Goal: Information Seeking & Learning: Learn about a topic

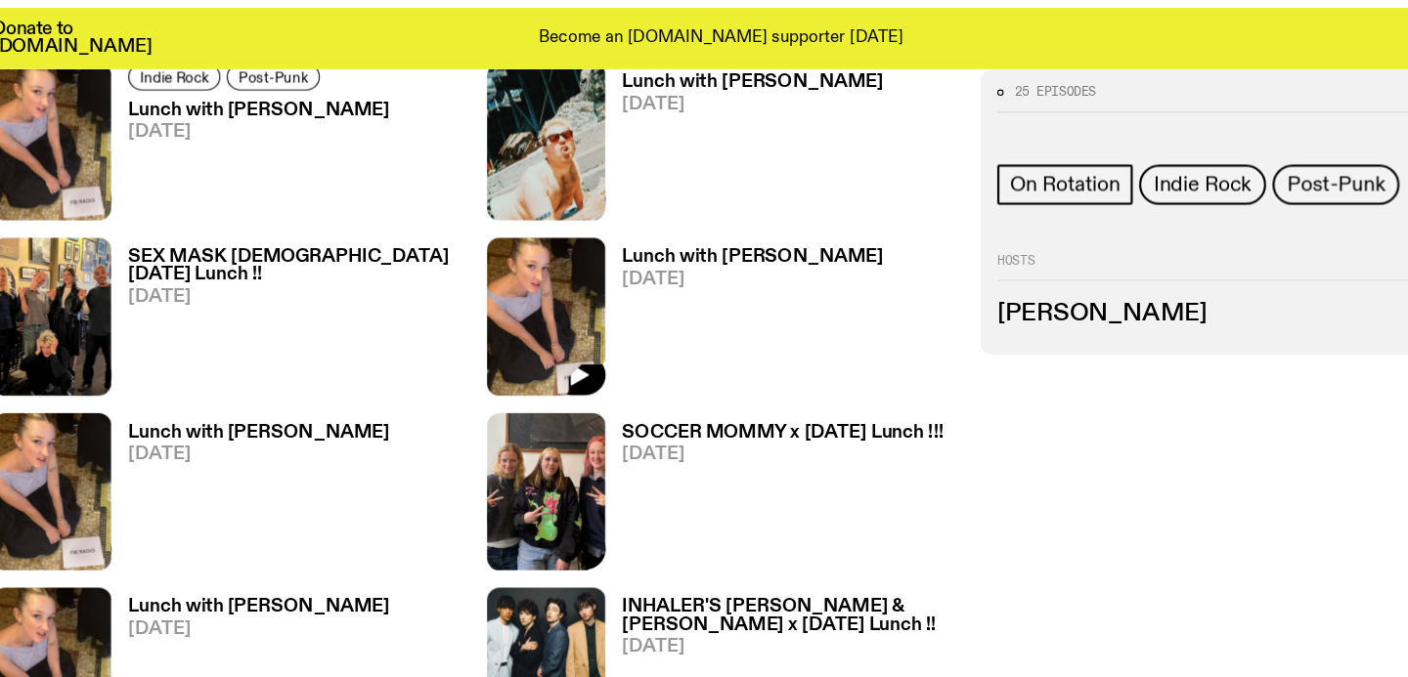
scroll to position [1356, 0]
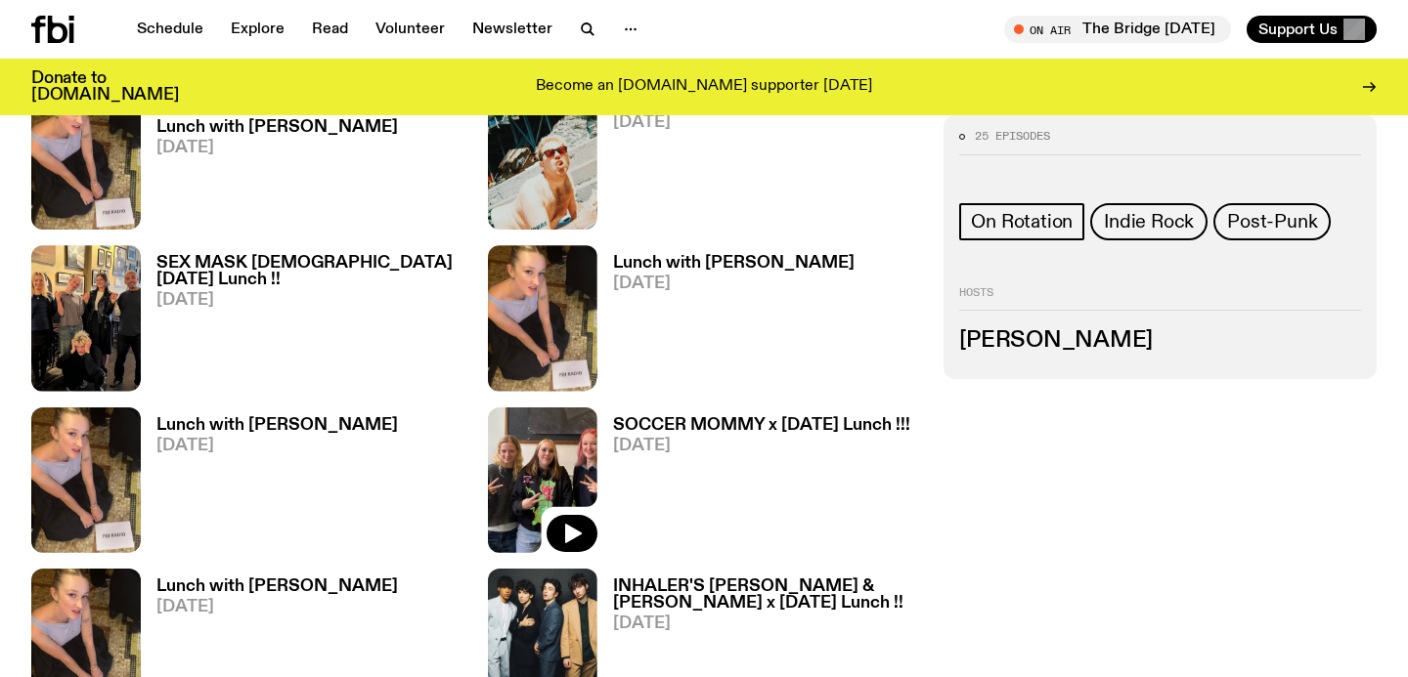
click at [573, 414] on img at bounding box center [542, 481] width 109 height 146
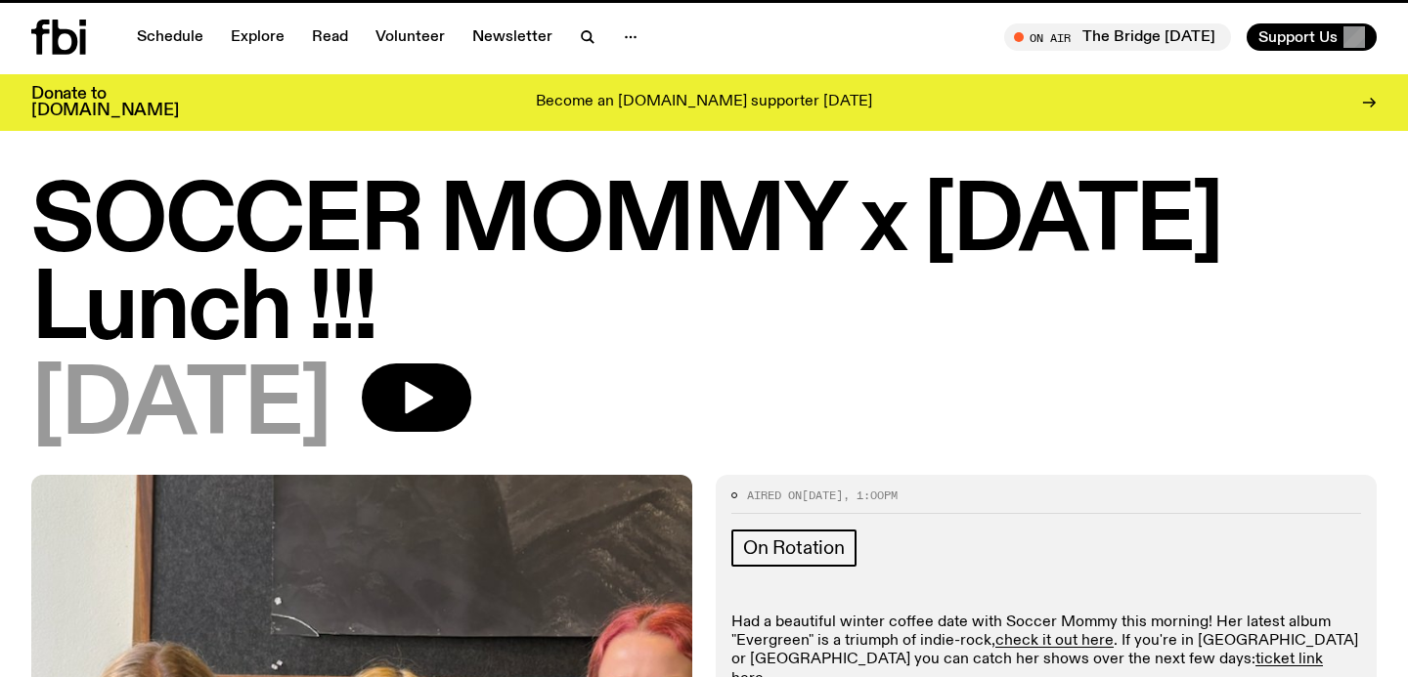
click at [573, 343] on h1 "SOCCER MOMMY x [DATE] Lunch !!!" at bounding box center [703, 268] width 1345 height 176
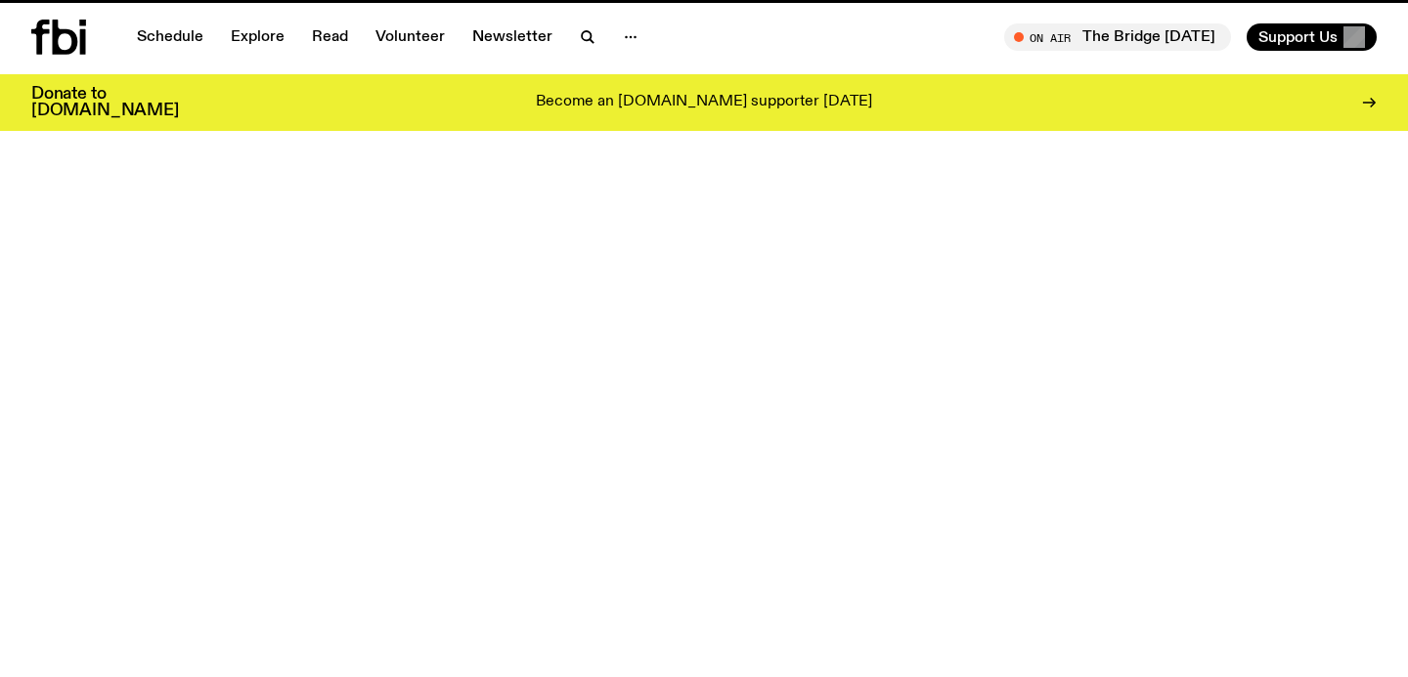
scroll to position [1343, 0]
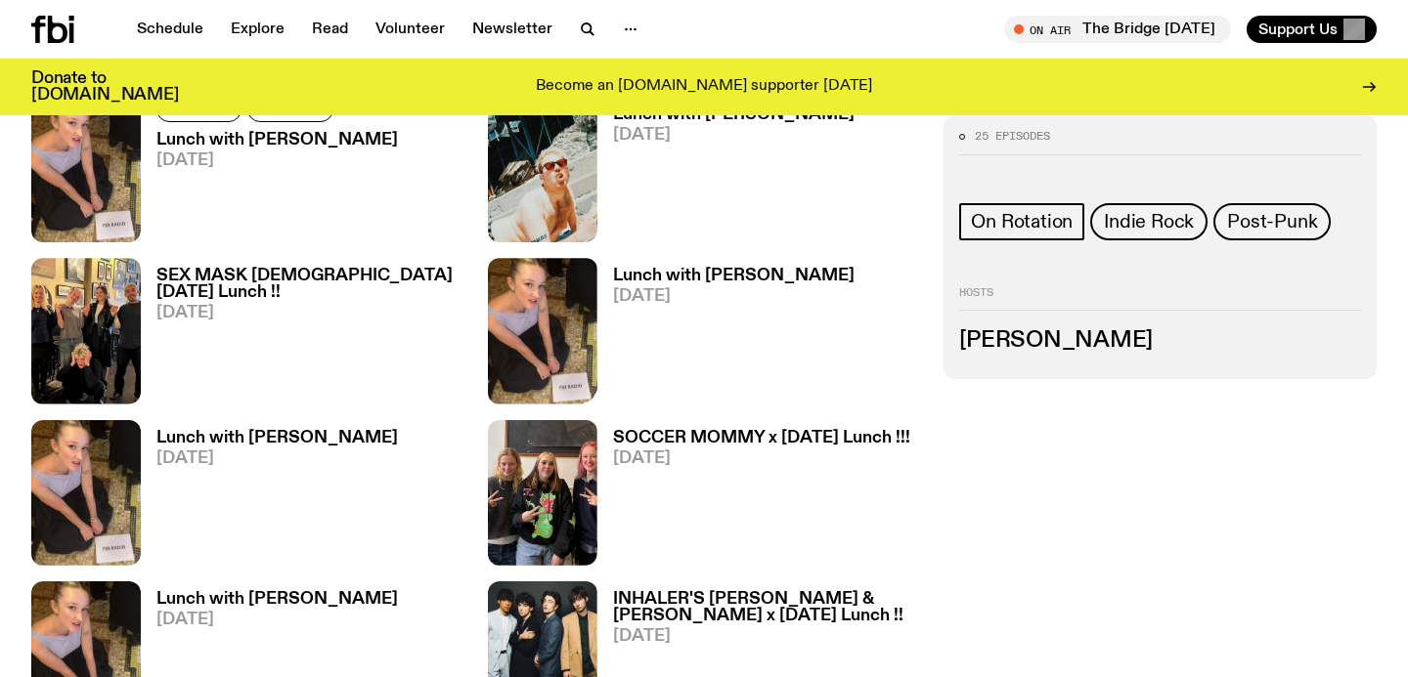
click at [576, 330] on img at bounding box center [542, 331] width 109 height 146
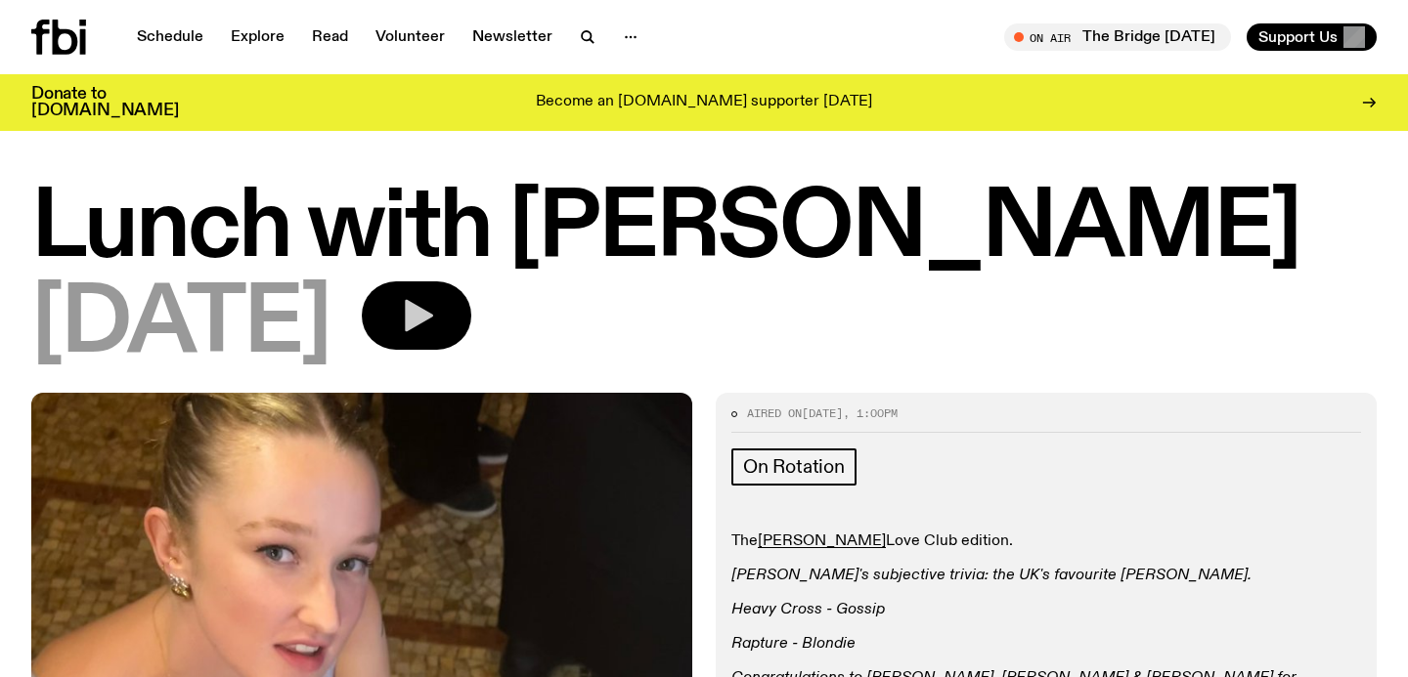
click at [436, 315] on icon "button" at bounding box center [416, 315] width 39 height 39
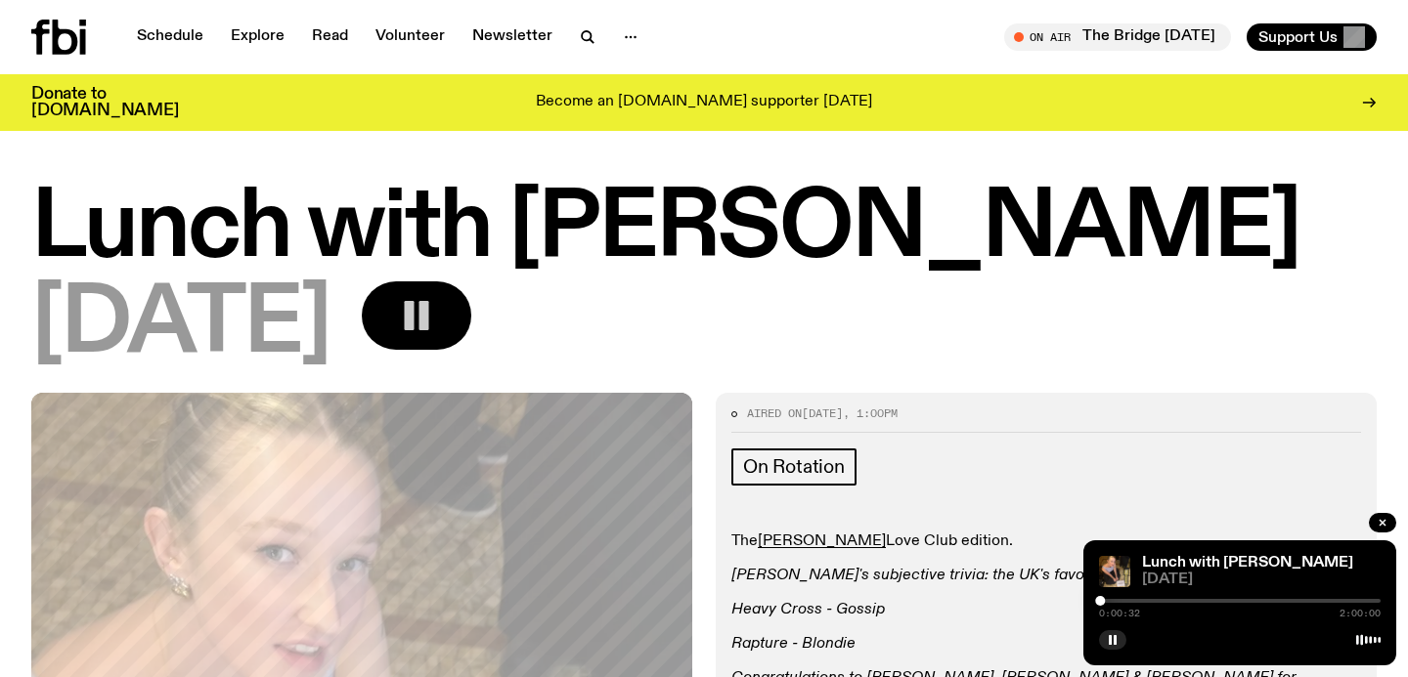
click at [1106, 599] on div at bounding box center [1240, 601] width 282 height 4
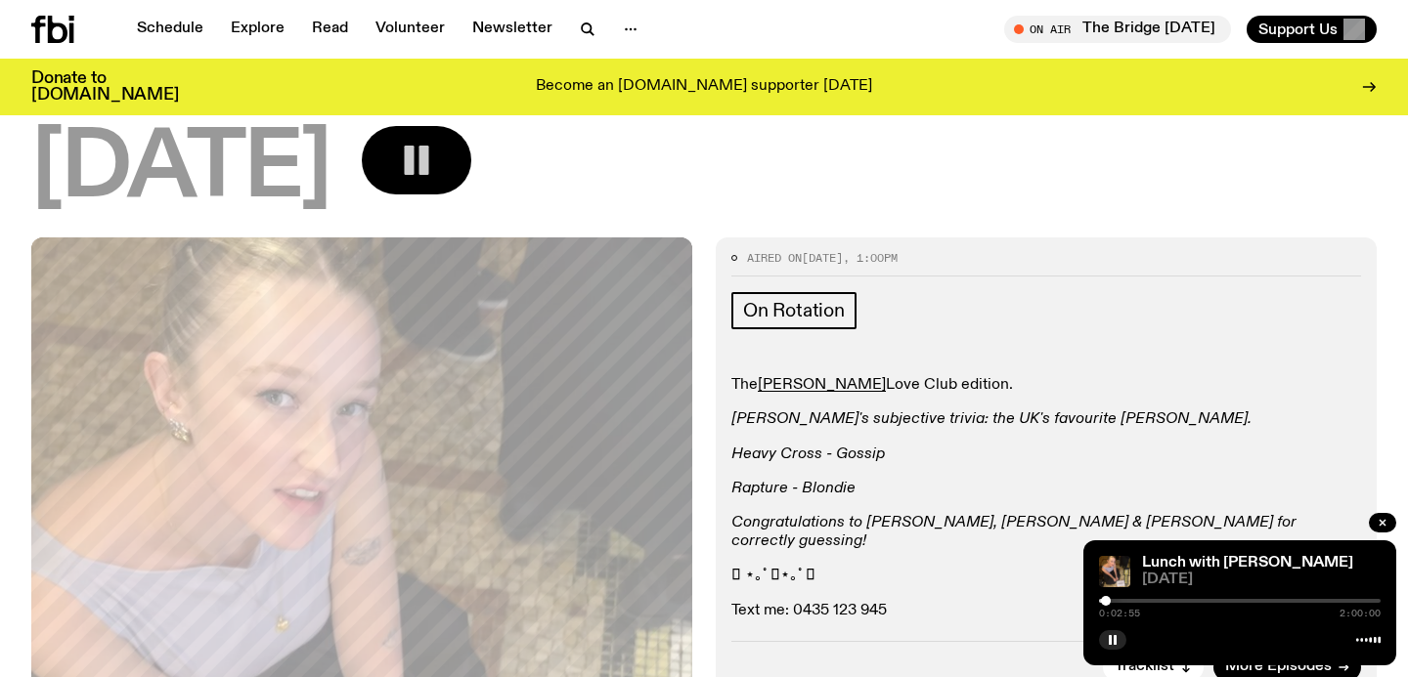
scroll to position [246, 0]
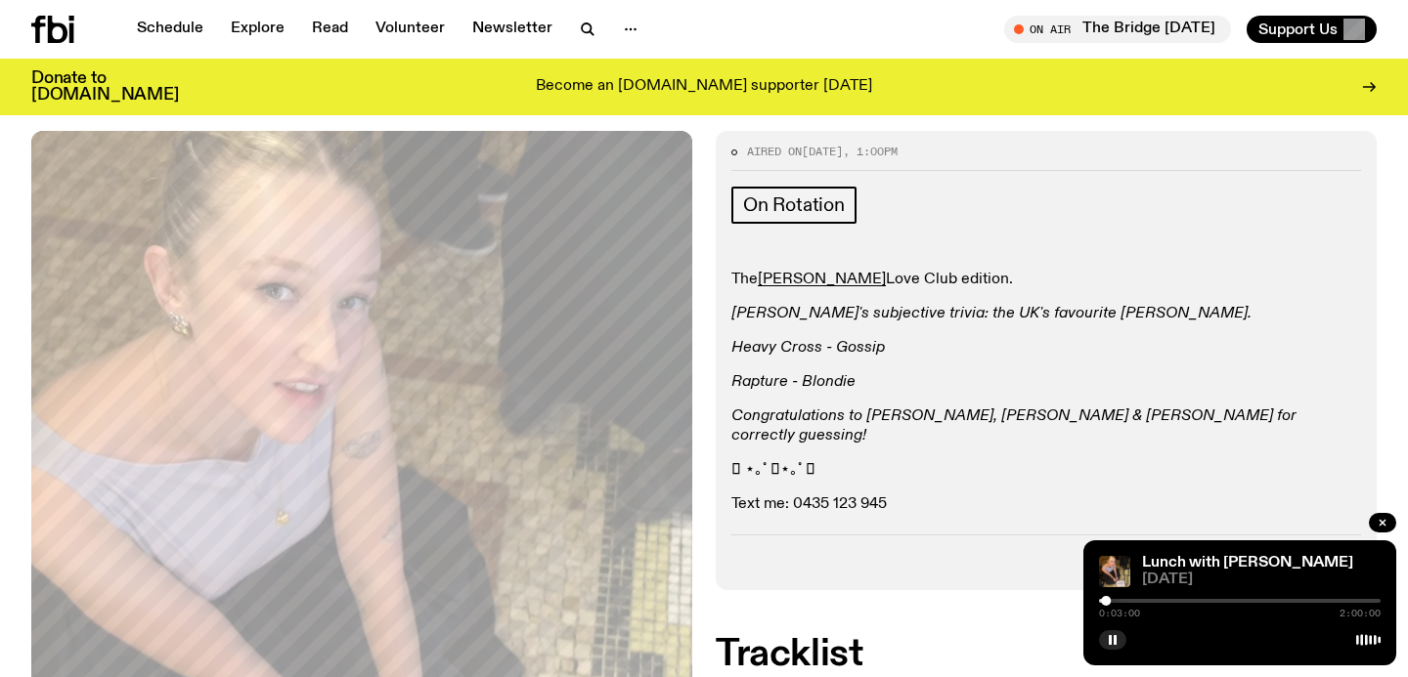
click at [1110, 600] on div at bounding box center [1106, 601] width 10 height 10
click at [1110, 599] on div at bounding box center [1110, 601] width 10 height 10
click at [1114, 601] on div at bounding box center [1110, 601] width 10 height 10
click at [1114, 603] on div at bounding box center [1115, 601] width 10 height 10
click at [1117, 603] on div at bounding box center [1118, 601] width 10 height 10
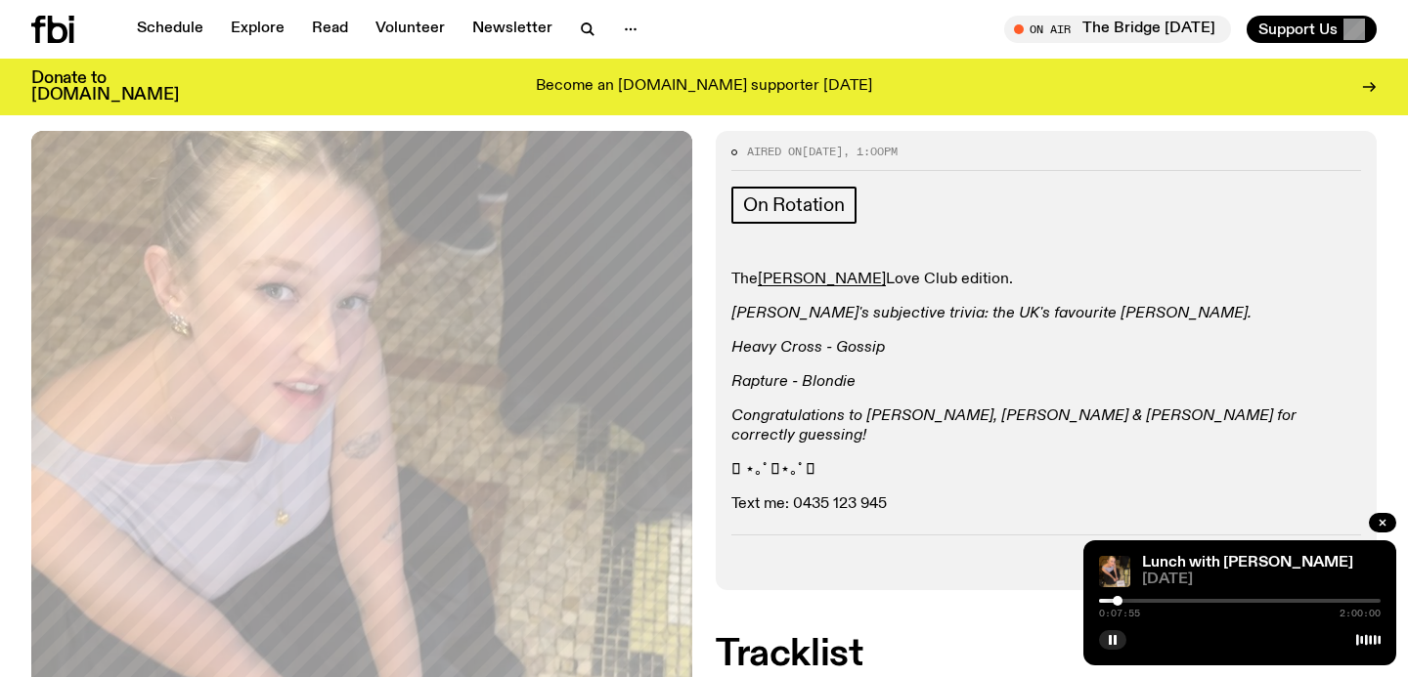
click at [1119, 603] on div at bounding box center [1118, 601] width 10 height 10
click at [1120, 602] on div at bounding box center [1120, 601] width 10 height 10
click at [1123, 602] on div at bounding box center [1120, 601] width 10 height 10
click at [1124, 602] on div at bounding box center [1124, 601] width 10 height 10
click at [1126, 603] on div at bounding box center [1124, 601] width 10 height 10
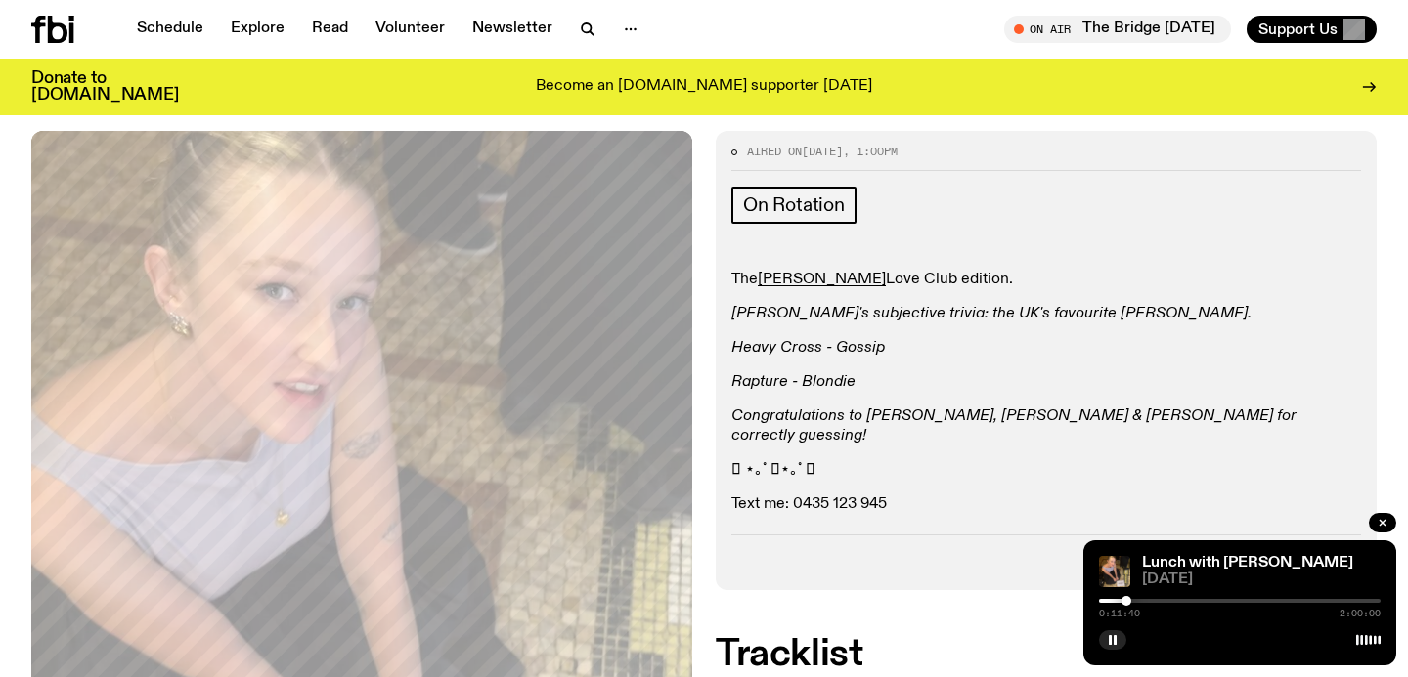
click at [1126, 603] on div at bounding box center [1126, 601] width 10 height 10
click at [1127, 603] on div at bounding box center [1126, 601] width 10 height 10
click at [1127, 603] on div at bounding box center [1127, 601] width 10 height 10
click at [1129, 603] on div at bounding box center [1127, 601] width 10 height 10
click at [1131, 603] on div at bounding box center [1129, 601] width 10 height 10
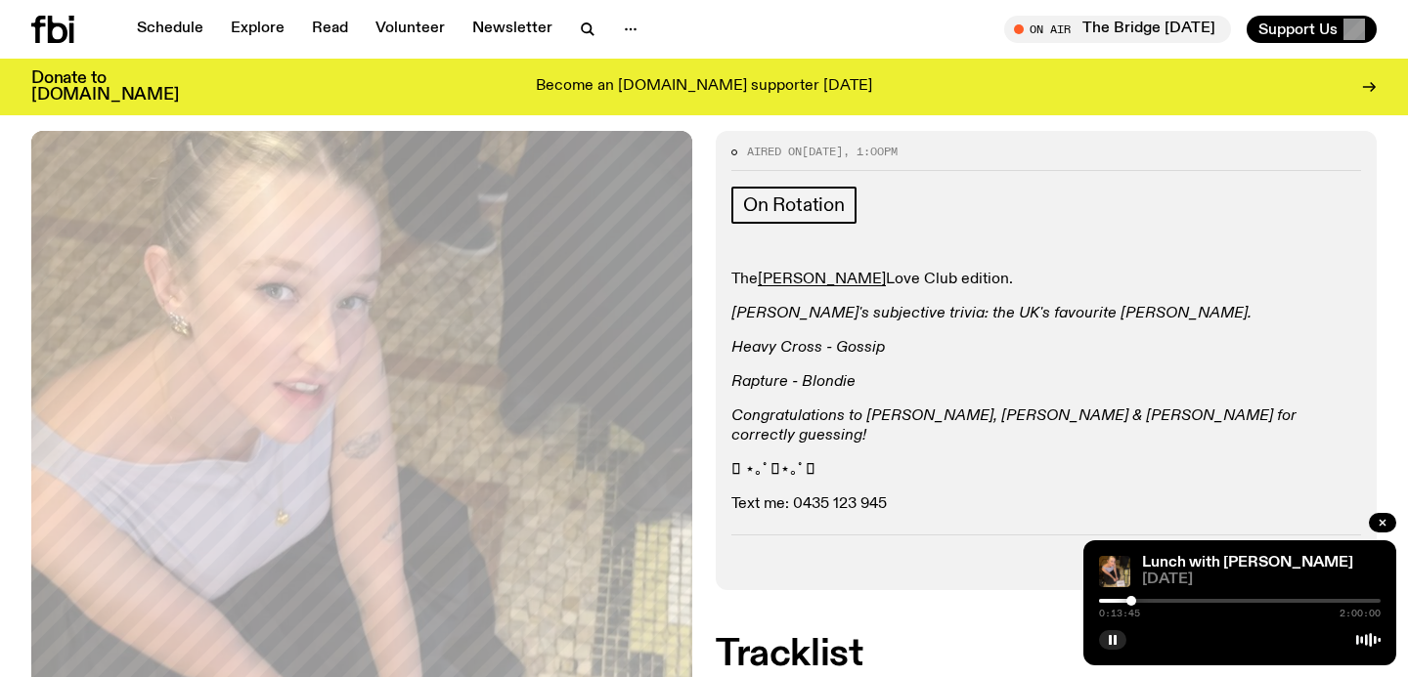
click at [1134, 604] on div at bounding box center [1131, 601] width 10 height 10
click at [1136, 604] on div at bounding box center [1136, 601] width 10 height 10
click at [1138, 604] on div at bounding box center [1136, 601] width 10 height 10
click at [1140, 604] on div at bounding box center [1138, 601] width 10 height 10
click at [1142, 604] on div at bounding box center [1142, 601] width 10 height 10
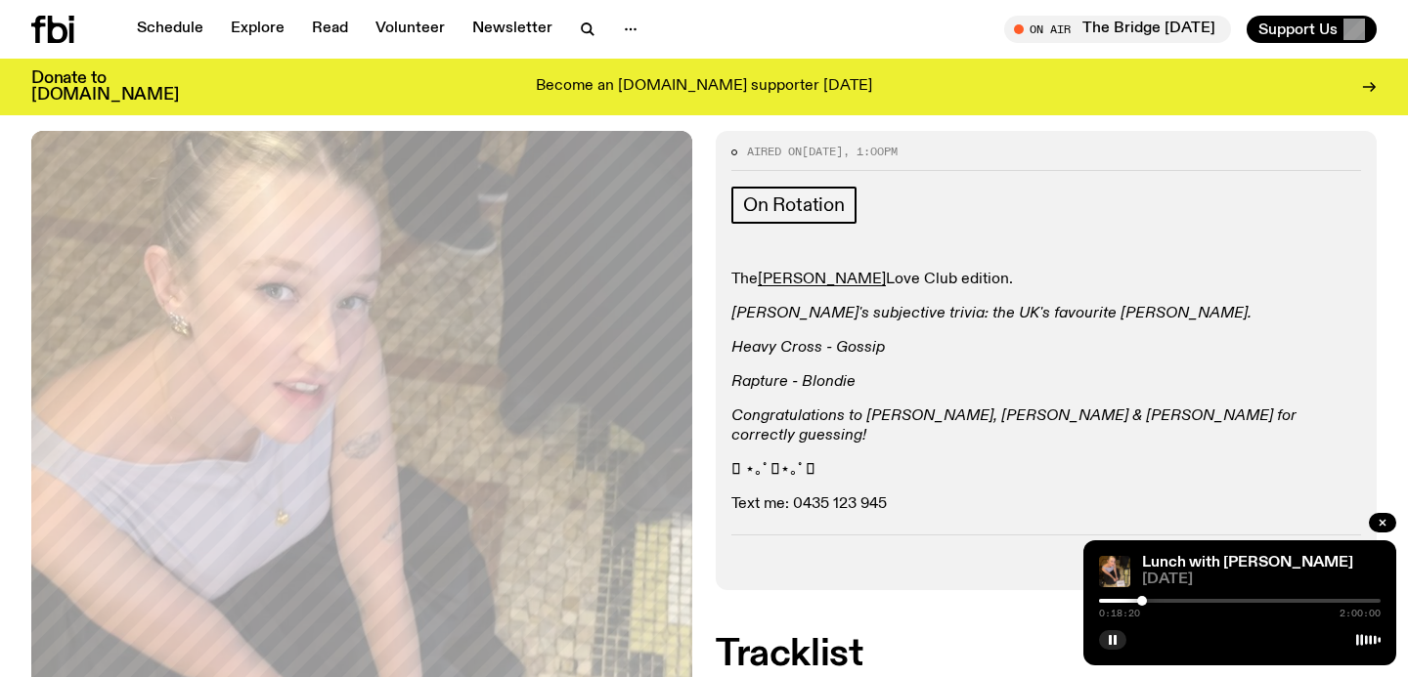
click at [1142, 604] on div at bounding box center [1142, 601] width 10 height 10
click at [1143, 604] on div at bounding box center [1142, 601] width 10 height 10
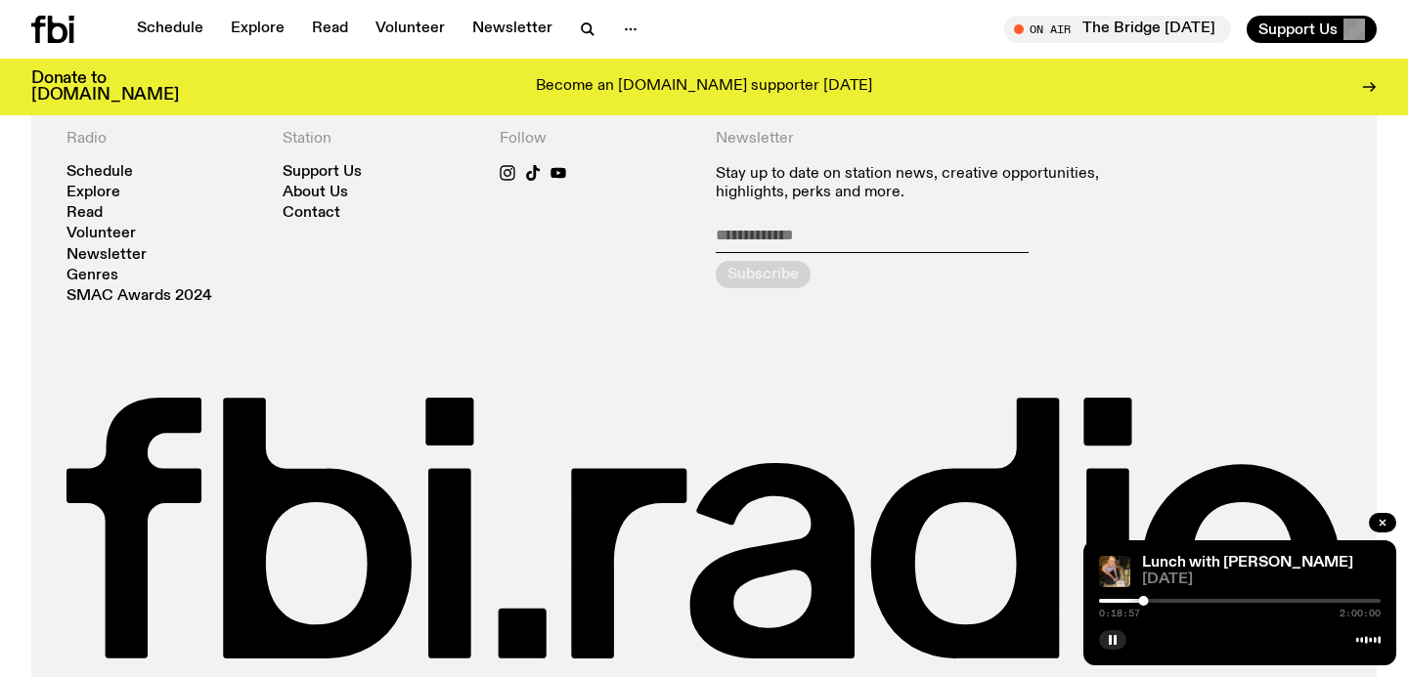
scroll to position [2473, 0]
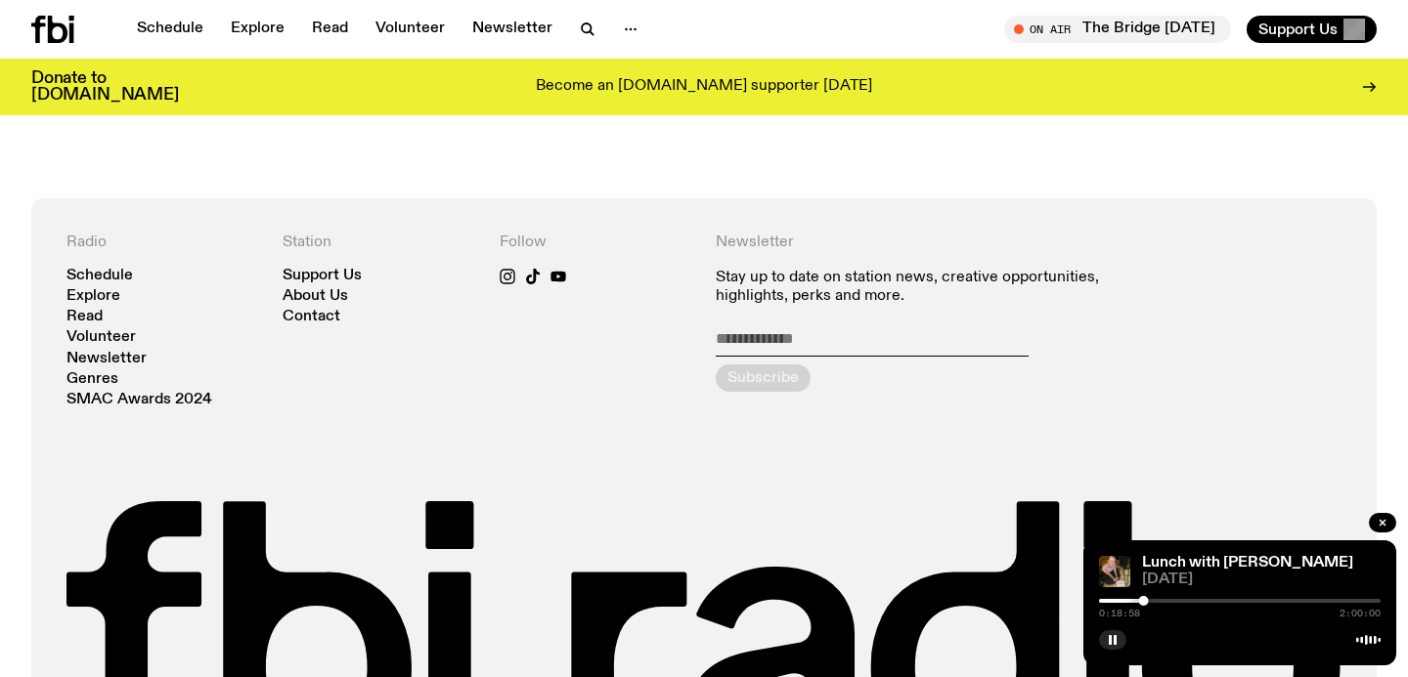
click at [332, 269] on nav "Support Us About Us Contact" at bounding box center [379, 297] width 193 height 57
click at [330, 289] on link "About Us" at bounding box center [315, 296] width 65 height 15
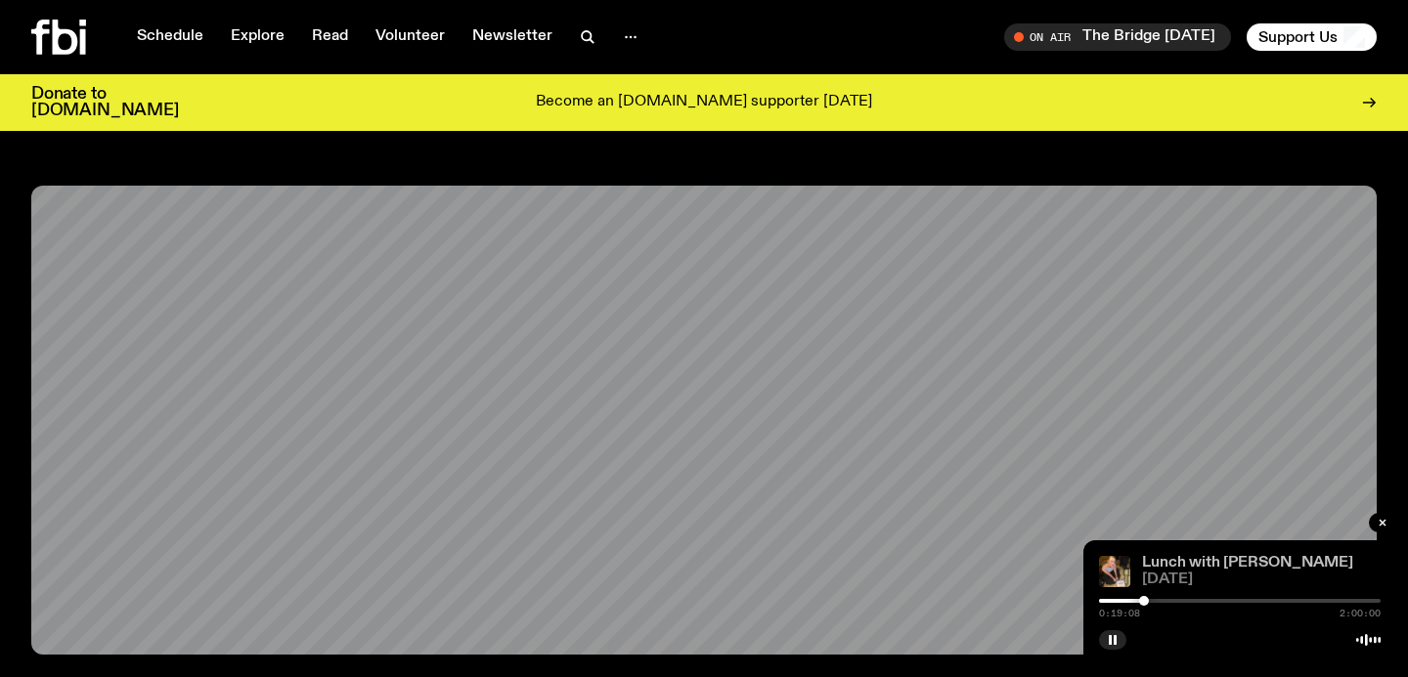
click at [1198, 559] on link "Lunch with [PERSON_NAME]" at bounding box center [1247, 563] width 211 height 16
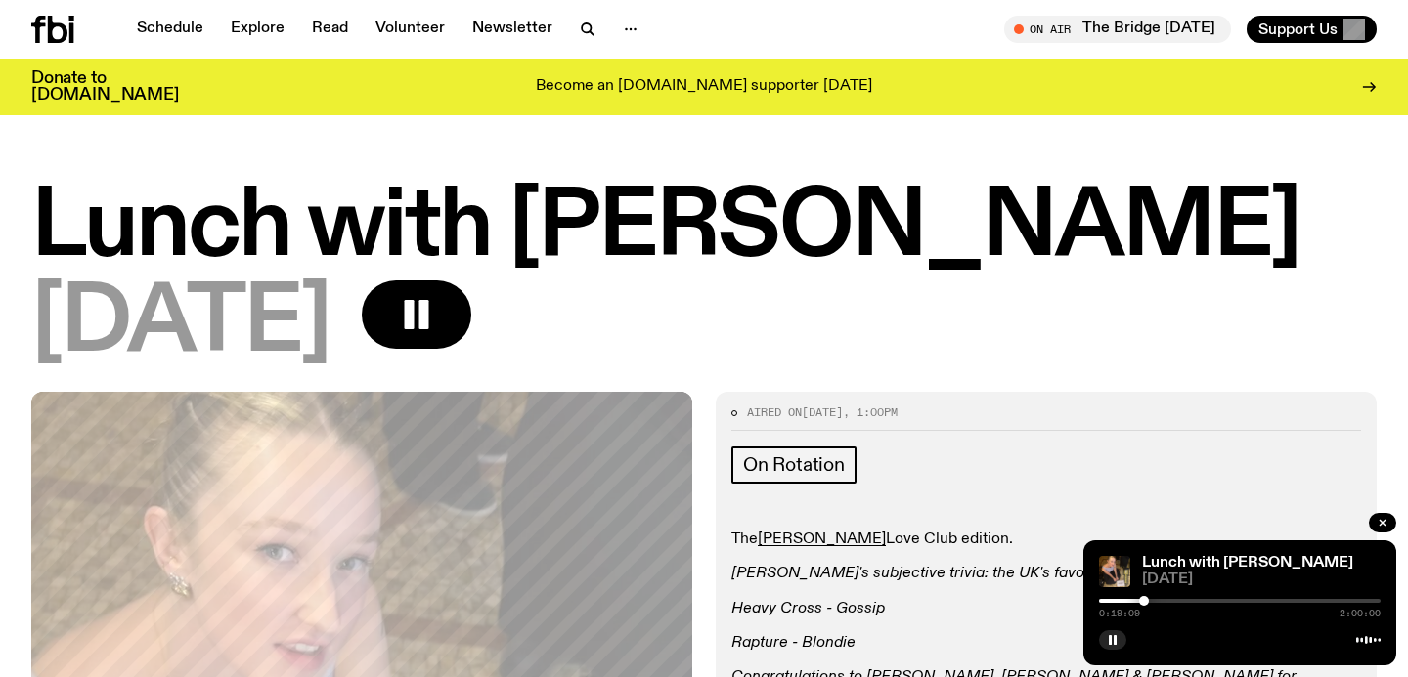
scroll to position [215, 0]
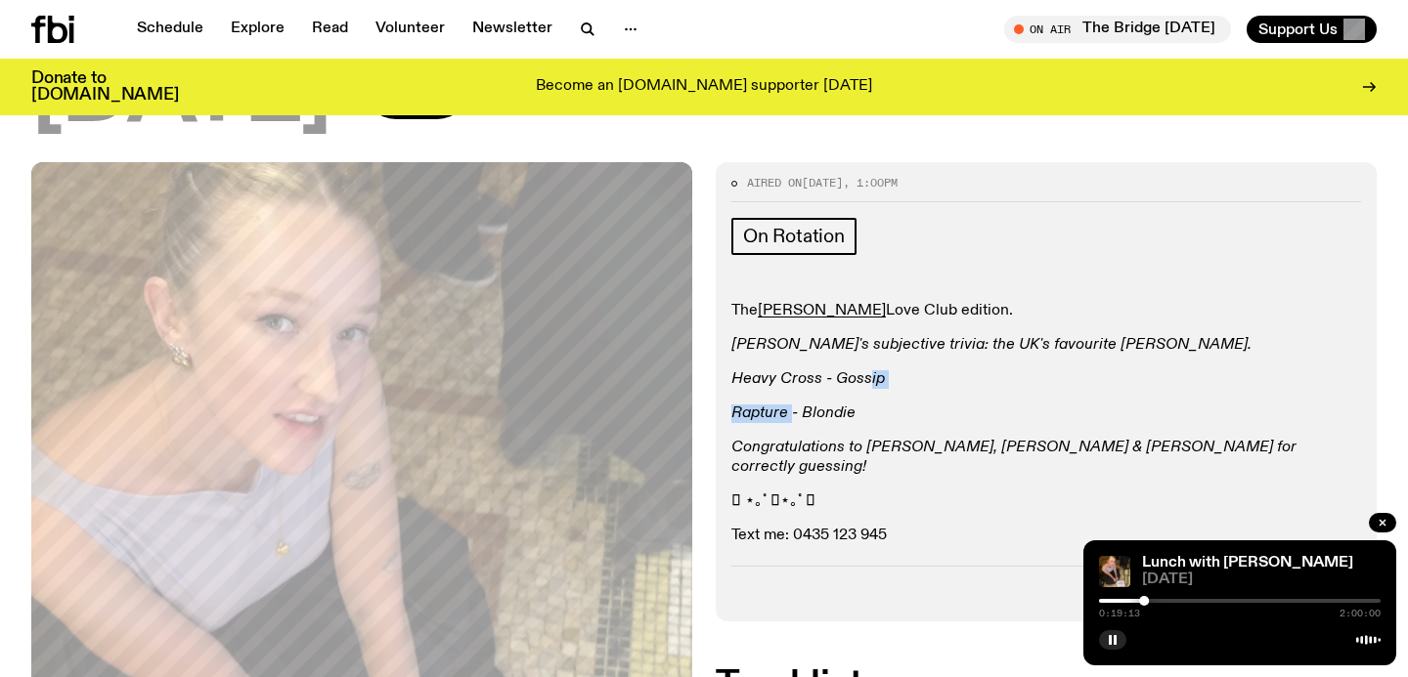
drag, startPoint x: 869, startPoint y: 373, endPoint x: 793, endPoint y: 408, distance: 83.6
click at [793, 408] on div "The [PERSON_NAME] Love Club edition. [PERSON_NAME]'s subjective trivia: the UK'…" at bounding box center [1046, 424] width 630 height 244
click at [793, 408] on em "Rapture - Blondie" at bounding box center [793, 414] width 124 height 16
click at [773, 409] on em "Rapture - Blondie" at bounding box center [793, 414] width 124 height 16
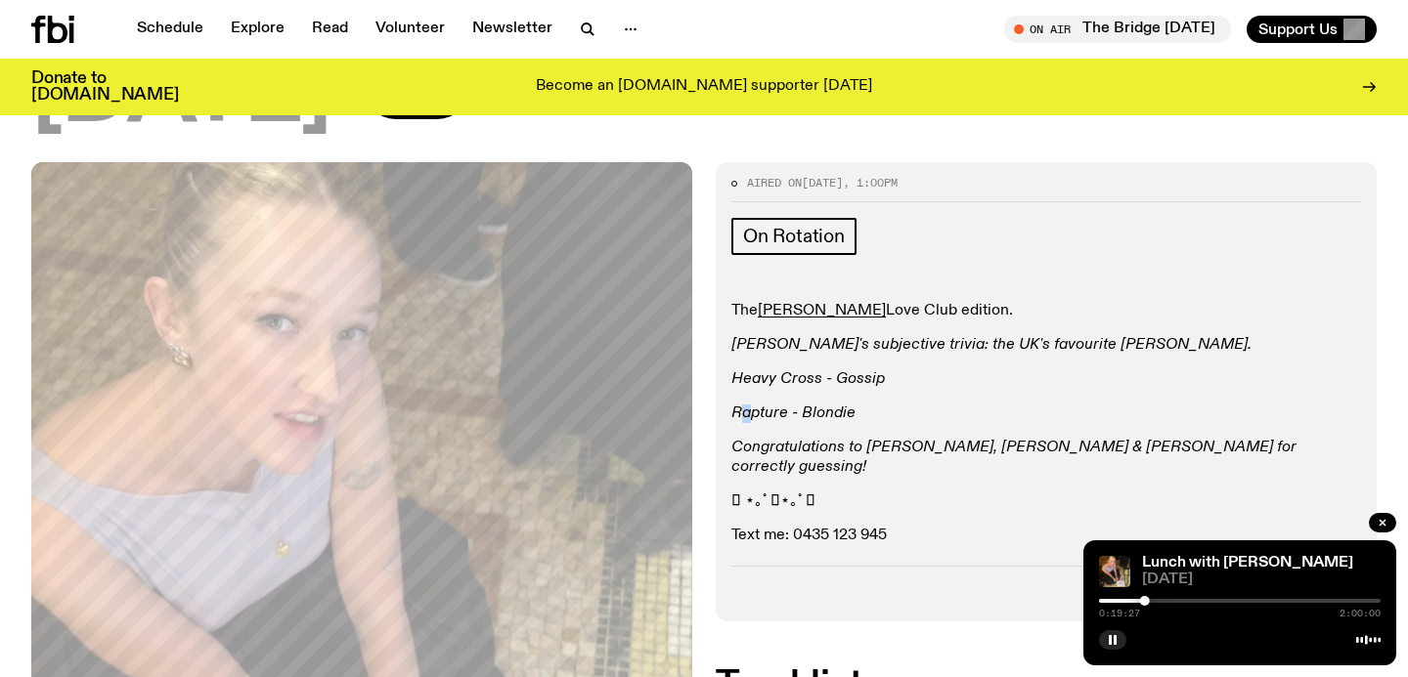
click at [749, 407] on p "Rapture - Blondie" at bounding box center [1046, 414] width 630 height 19
click at [782, 231] on span "On Rotation" at bounding box center [794, 237] width 102 height 22
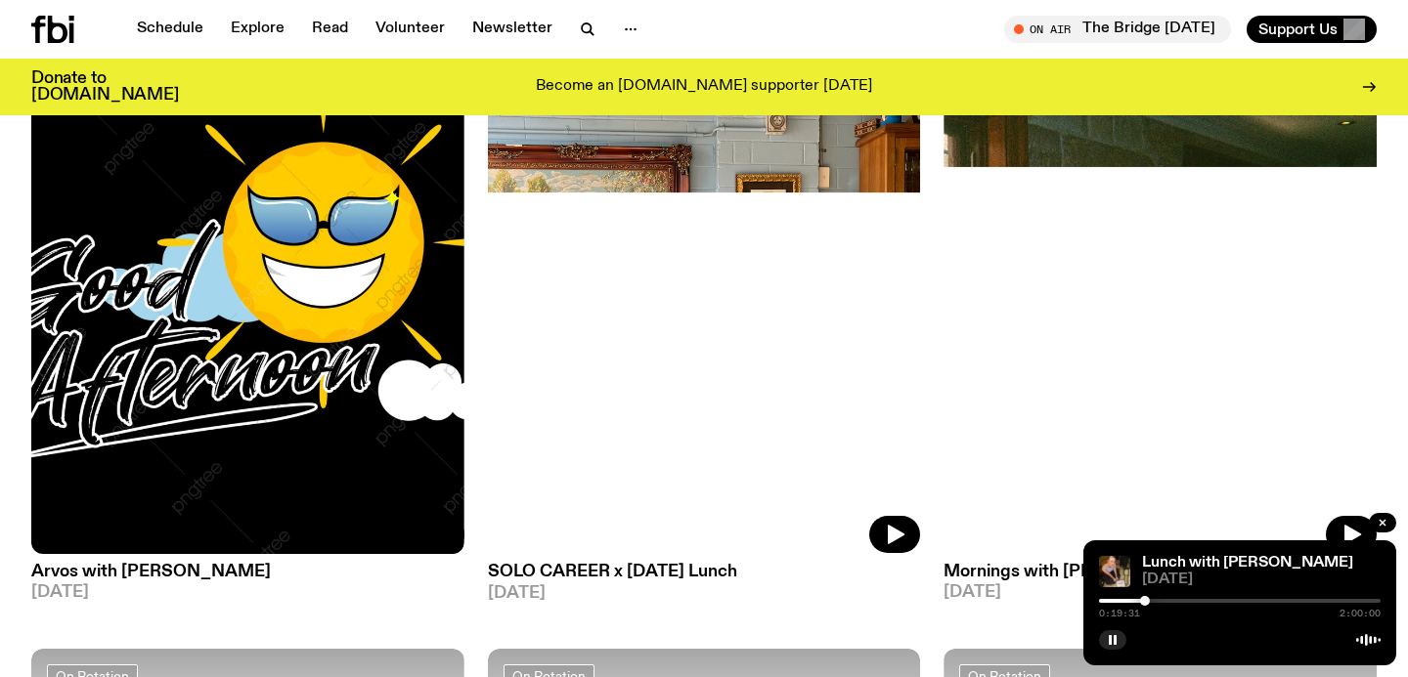
scroll to position [364, 0]
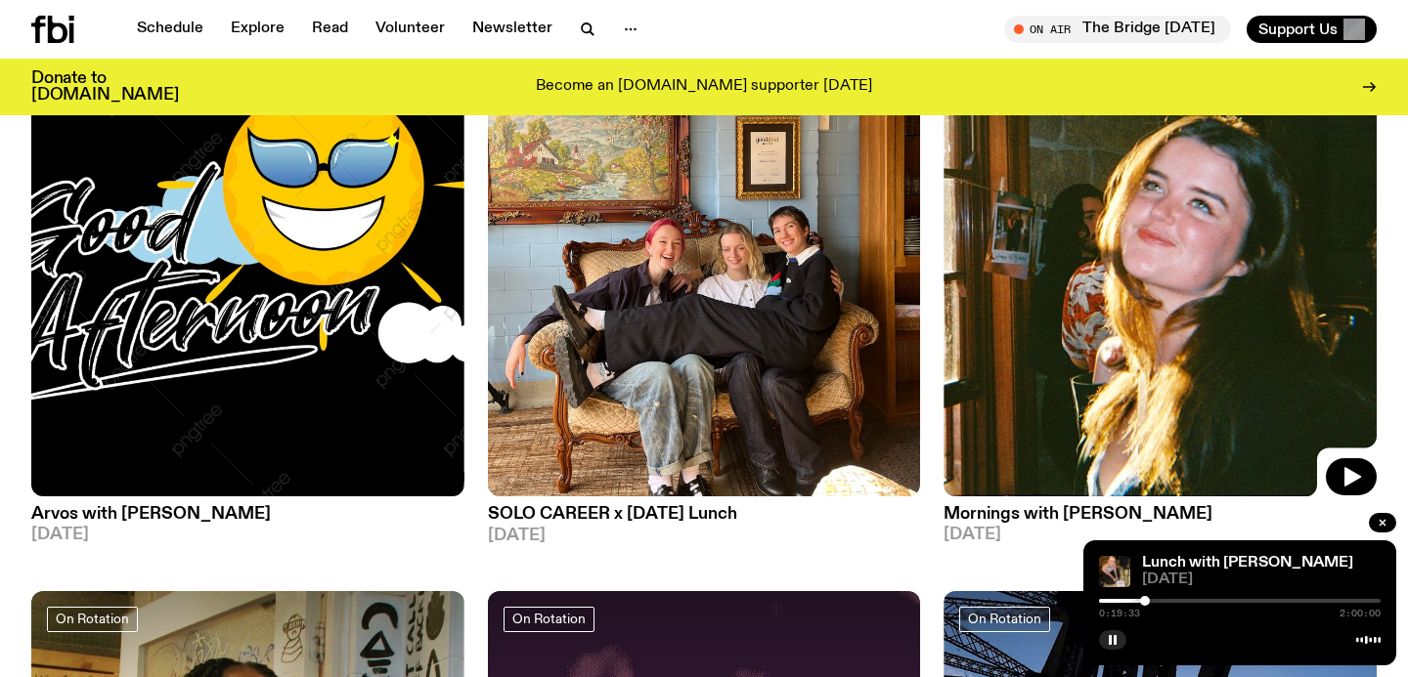
click at [1077, 235] on img at bounding box center [1159, 208] width 433 height 577
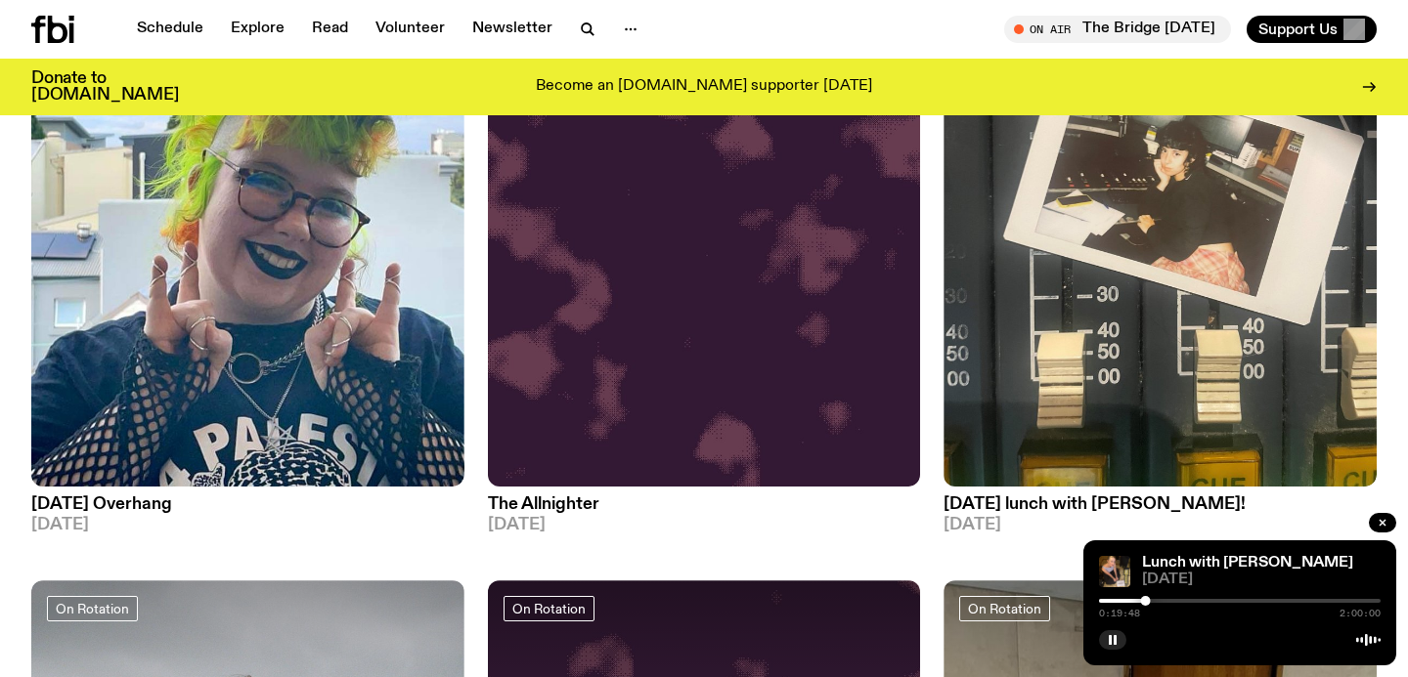
scroll to position [3695, 0]
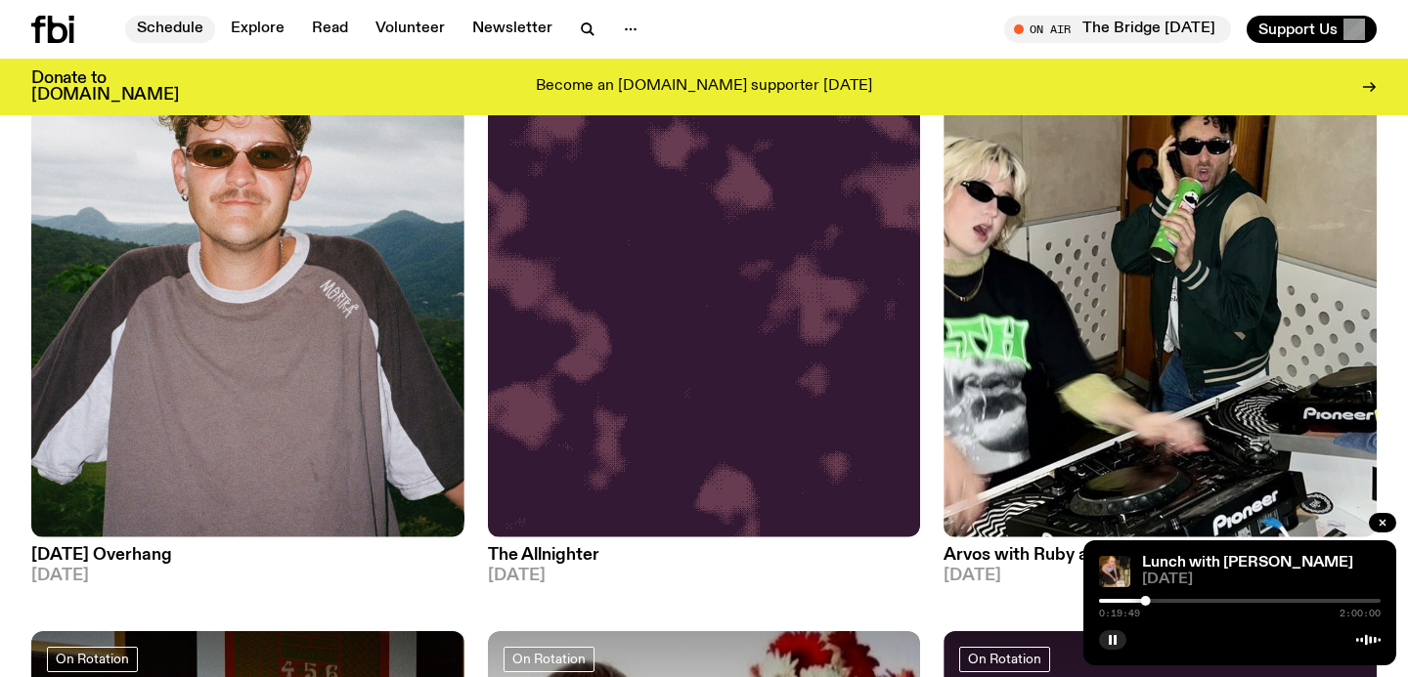
click at [171, 39] on link "Schedule" at bounding box center [170, 29] width 90 height 27
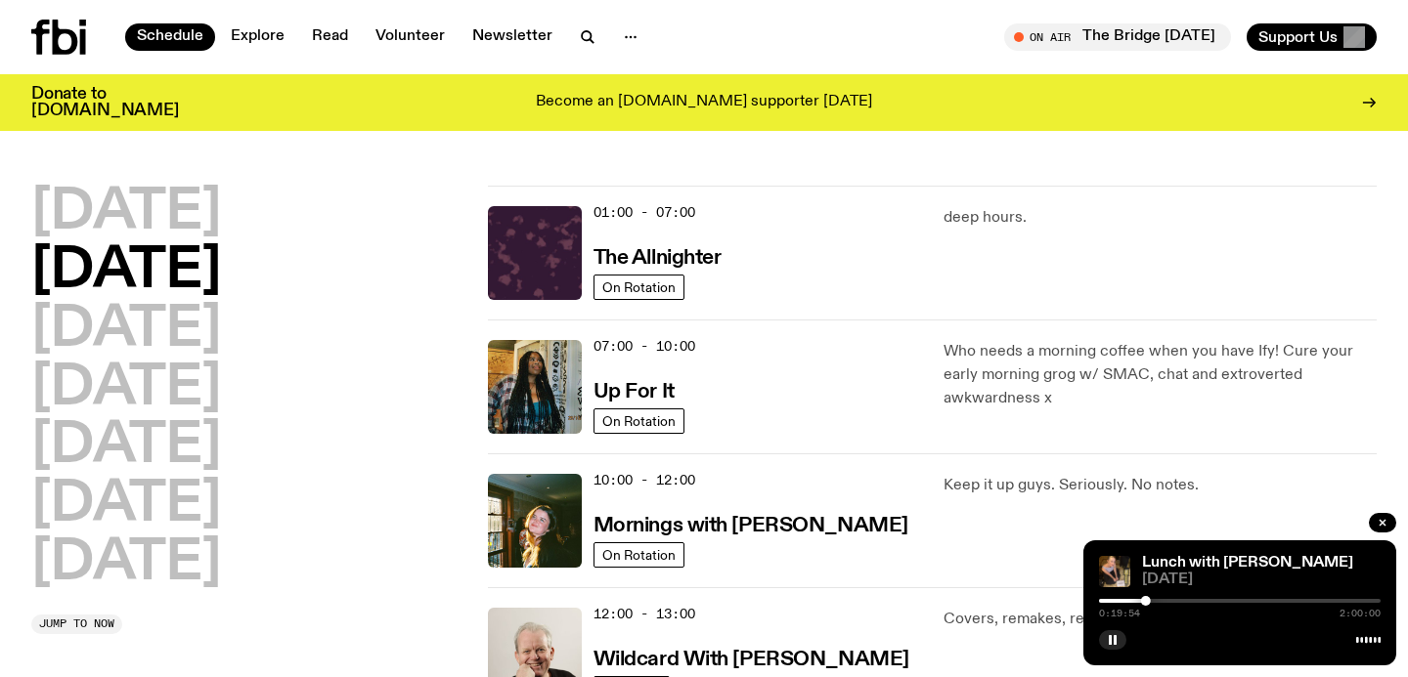
click at [295, 366] on div "[DATE] [DATE] [DATE] [DATE] [DATE] [DATE] [DATE]" at bounding box center [247, 389] width 433 height 406
click at [221, 323] on h2 "[DATE]" at bounding box center [126, 330] width 190 height 55
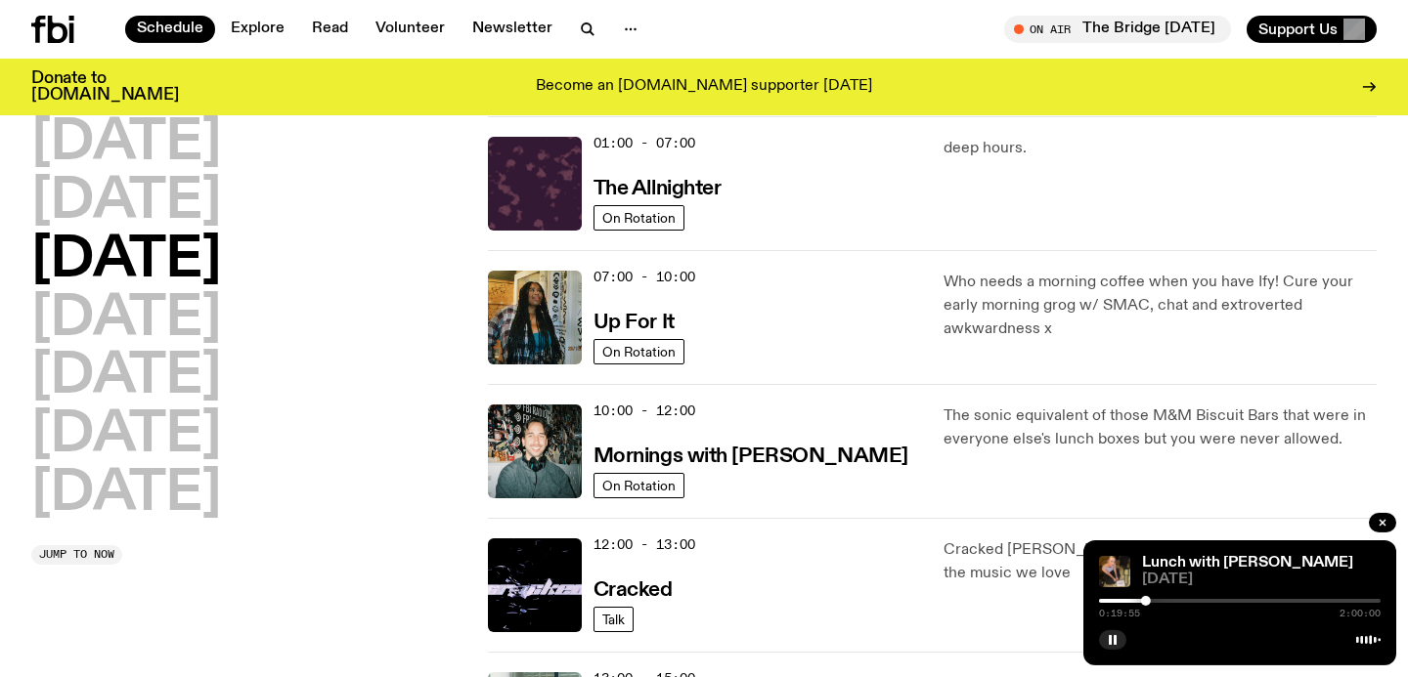
scroll to position [55, 0]
click at [233, 351] on div "[DATE] [DATE] [DATE] [DATE] [DATE] [DATE] [DATE]" at bounding box center [247, 318] width 433 height 406
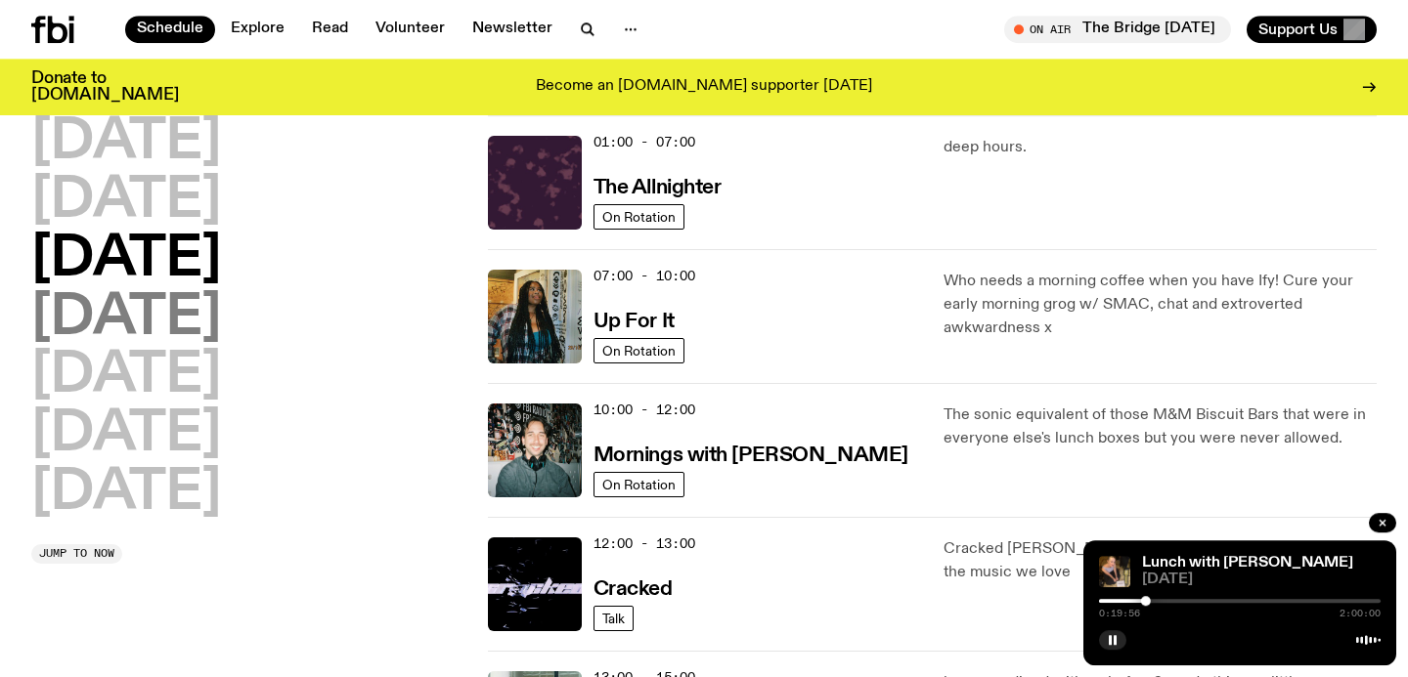
click at [203, 344] on h2 "[DATE]" at bounding box center [126, 318] width 190 height 55
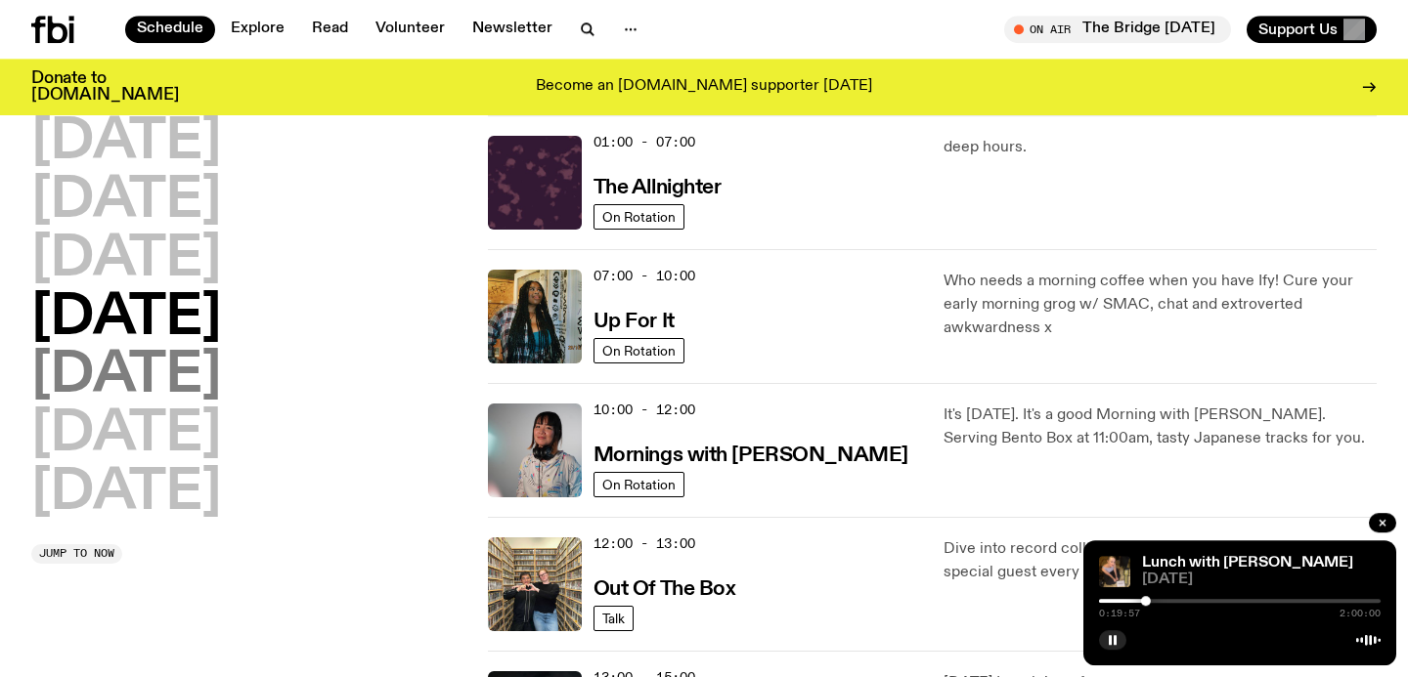
click at [159, 375] on h2 "[DATE]" at bounding box center [126, 376] width 190 height 55
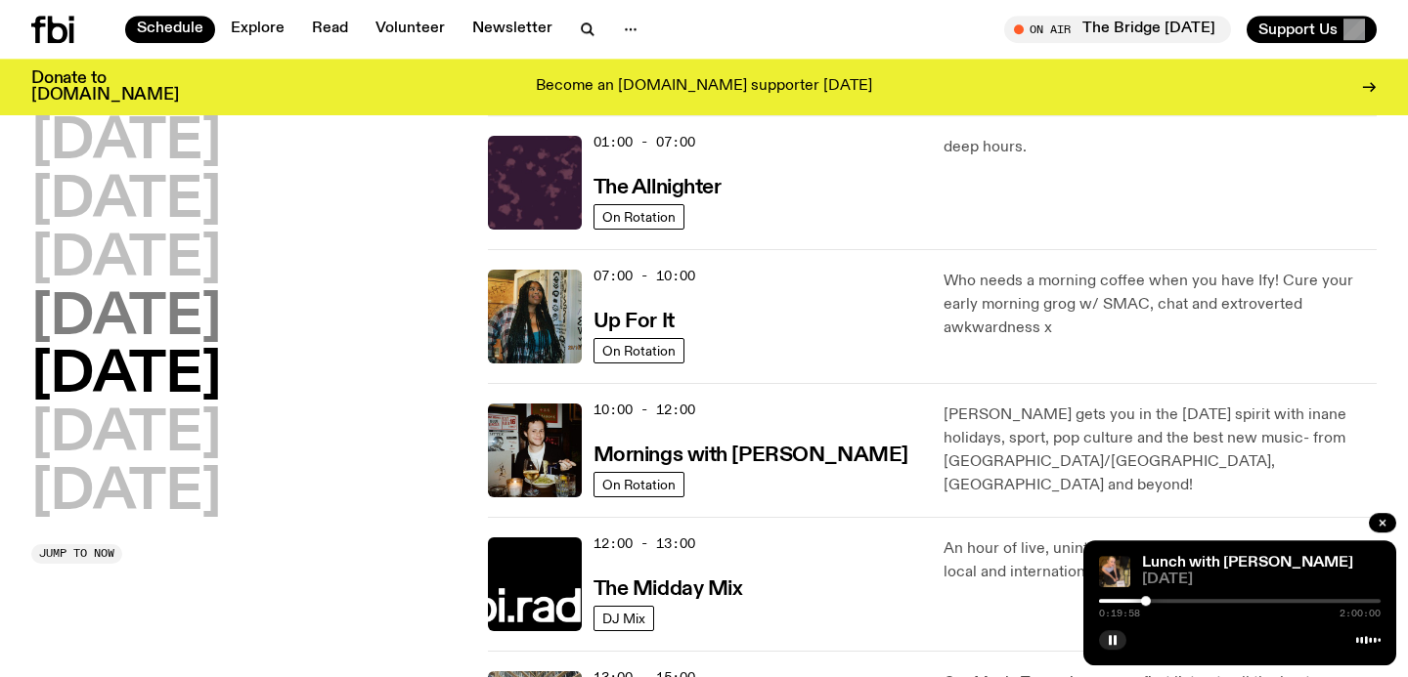
click at [221, 331] on h2 "[DATE]" at bounding box center [126, 318] width 190 height 55
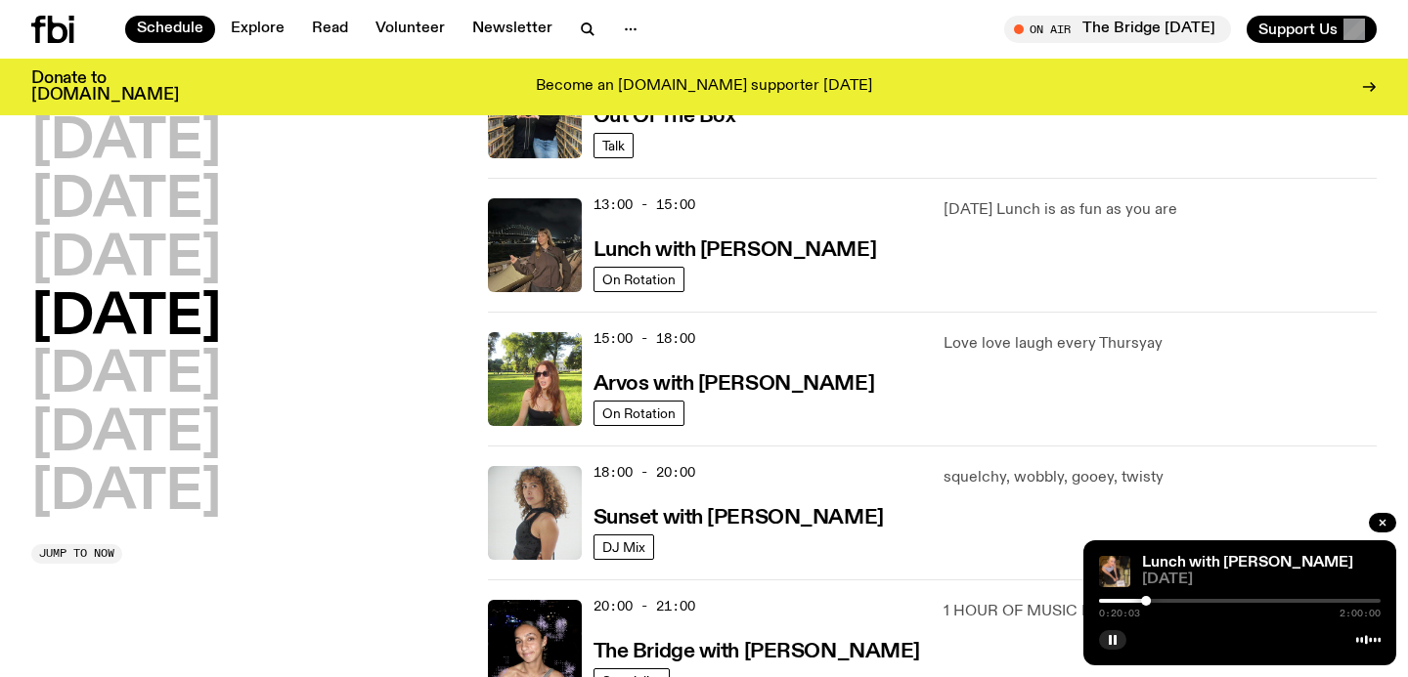
scroll to position [569, 0]
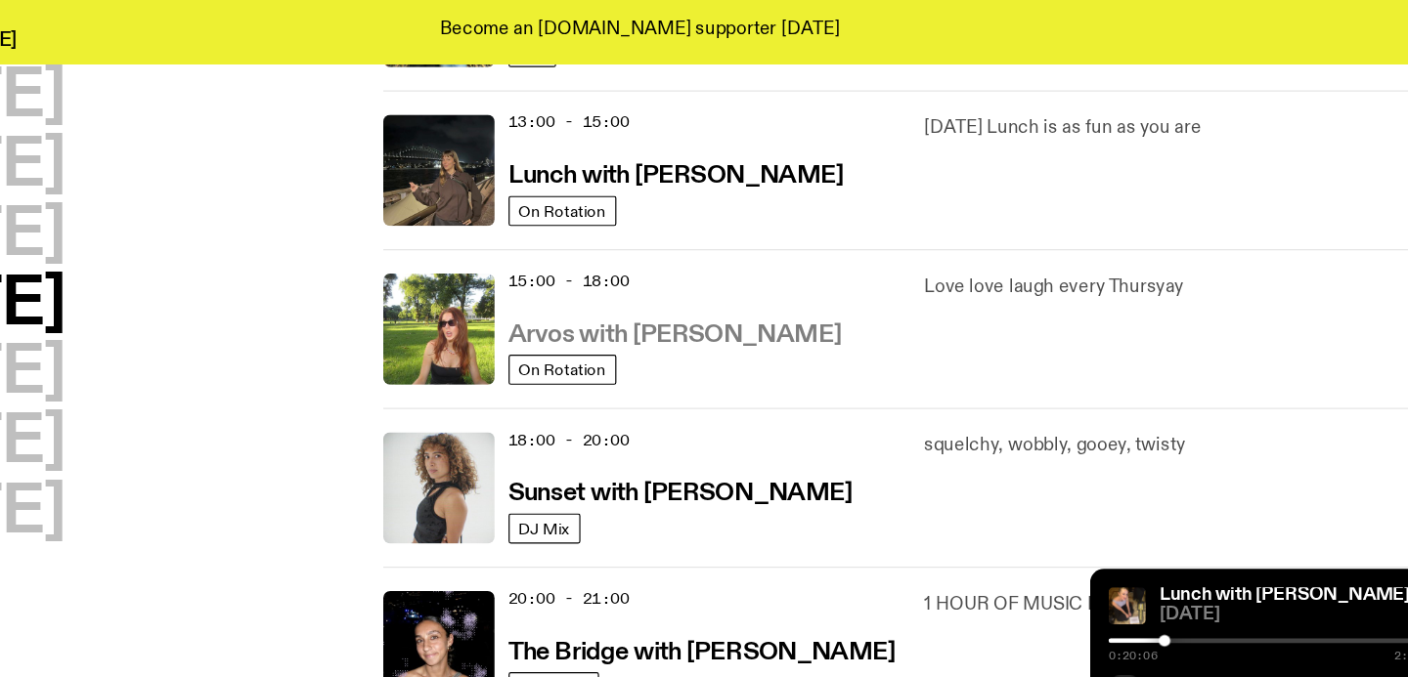
click at [620, 336] on h3 "Arvos with [PERSON_NAME]" at bounding box center [733, 343] width 281 height 21
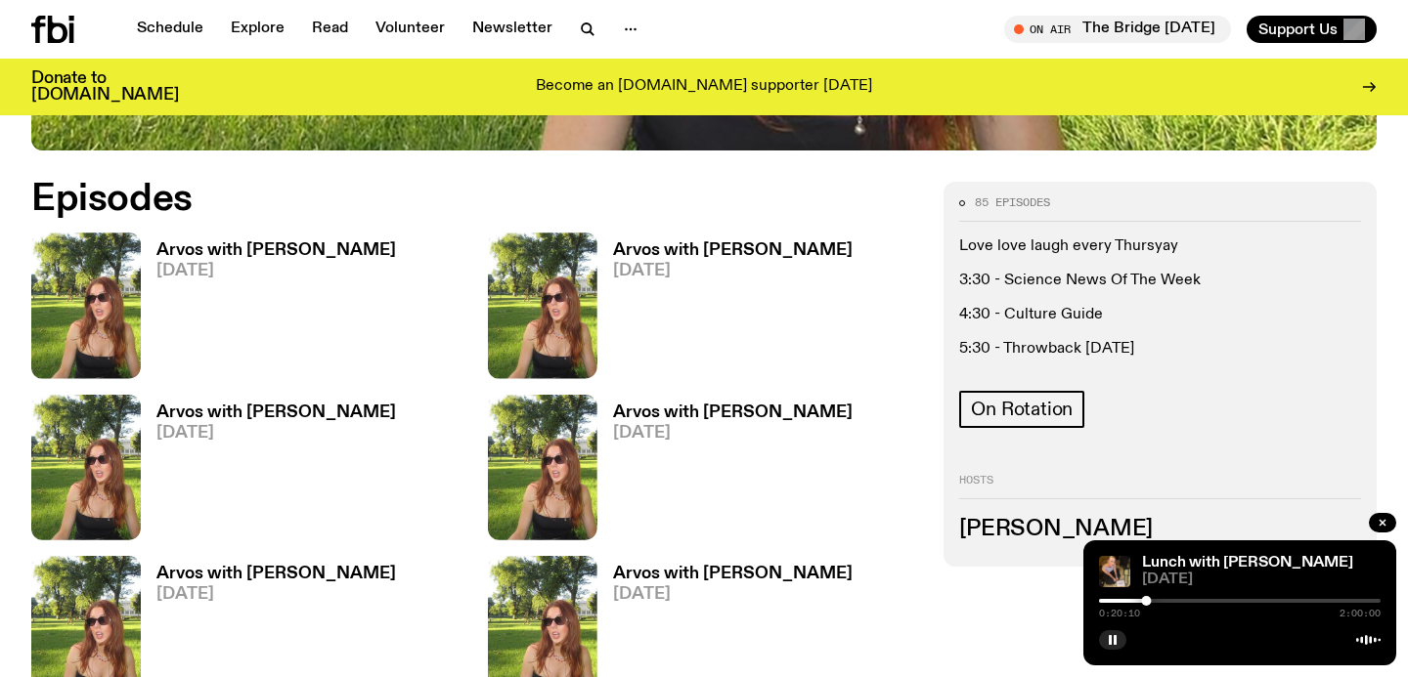
scroll to position [1001, 0]
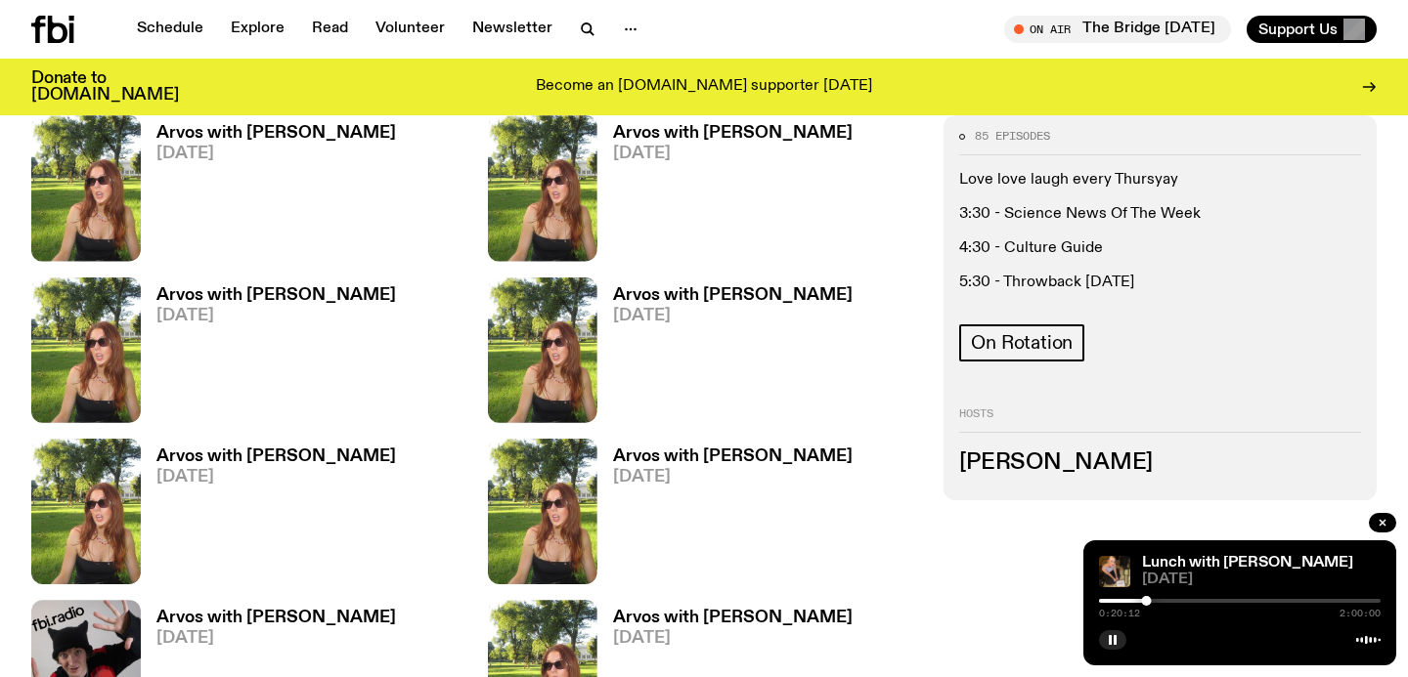
click at [1002, 465] on h3 "[PERSON_NAME]" at bounding box center [1160, 464] width 402 height 22
drag, startPoint x: 1002, startPoint y: 465, endPoint x: 1048, endPoint y: 465, distance: 45.9
click at [1048, 465] on h3 "[PERSON_NAME]" at bounding box center [1160, 464] width 402 height 22
copy h3 "[PERSON_NAME]"
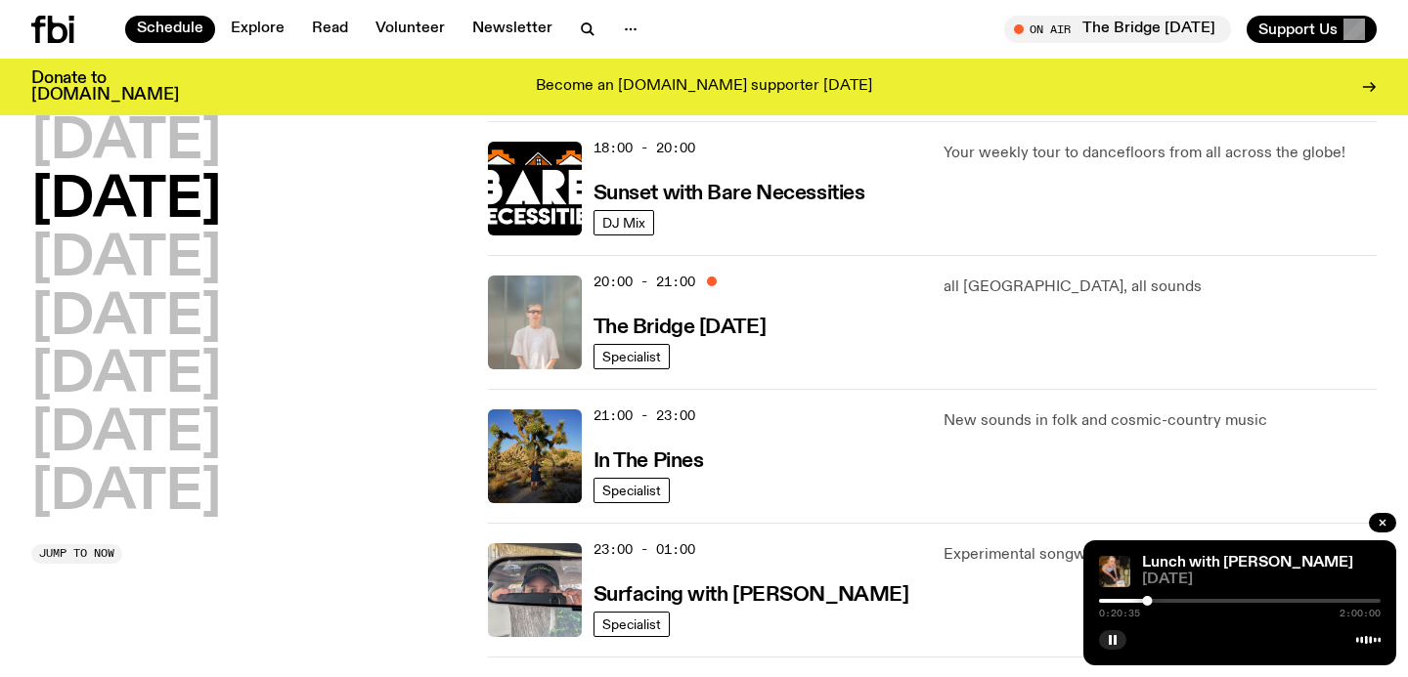
scroll to position [1107, 0]
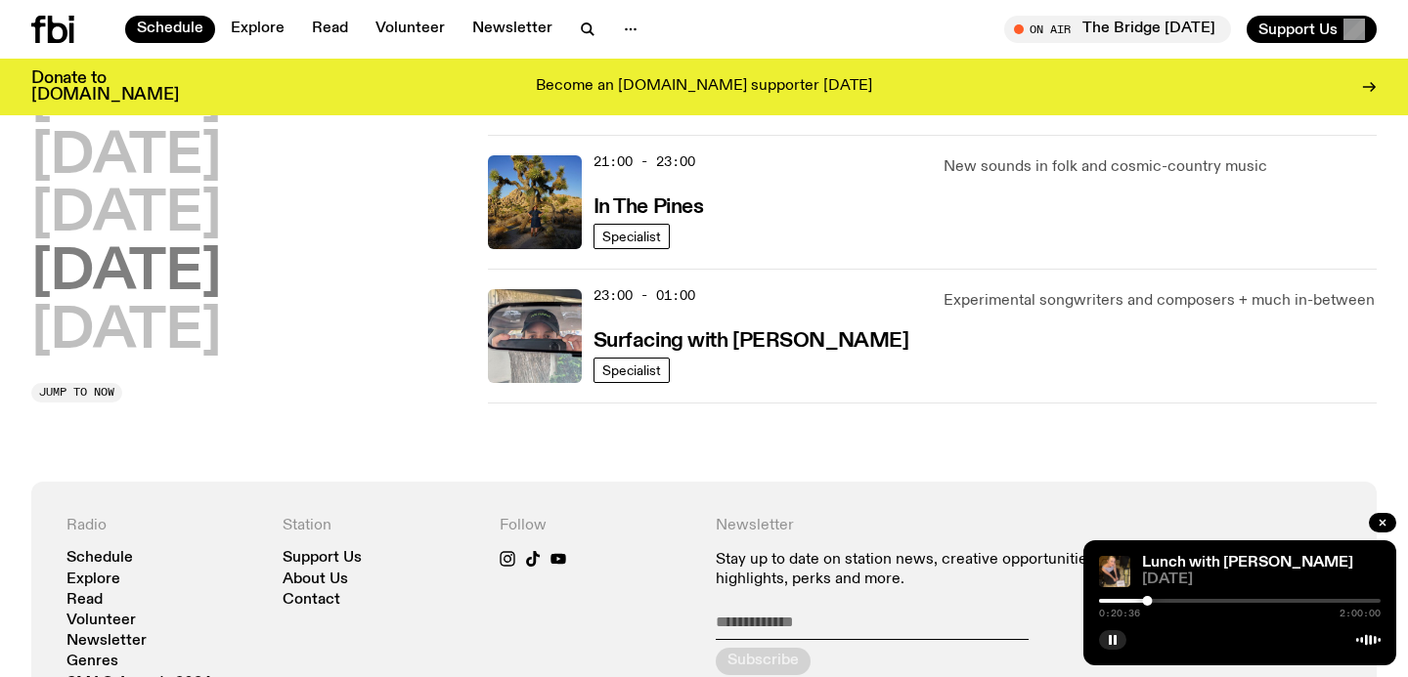
click at [221, 264] on h2 "[DATE]" at bounding box center [126, 273] width 190 height 55
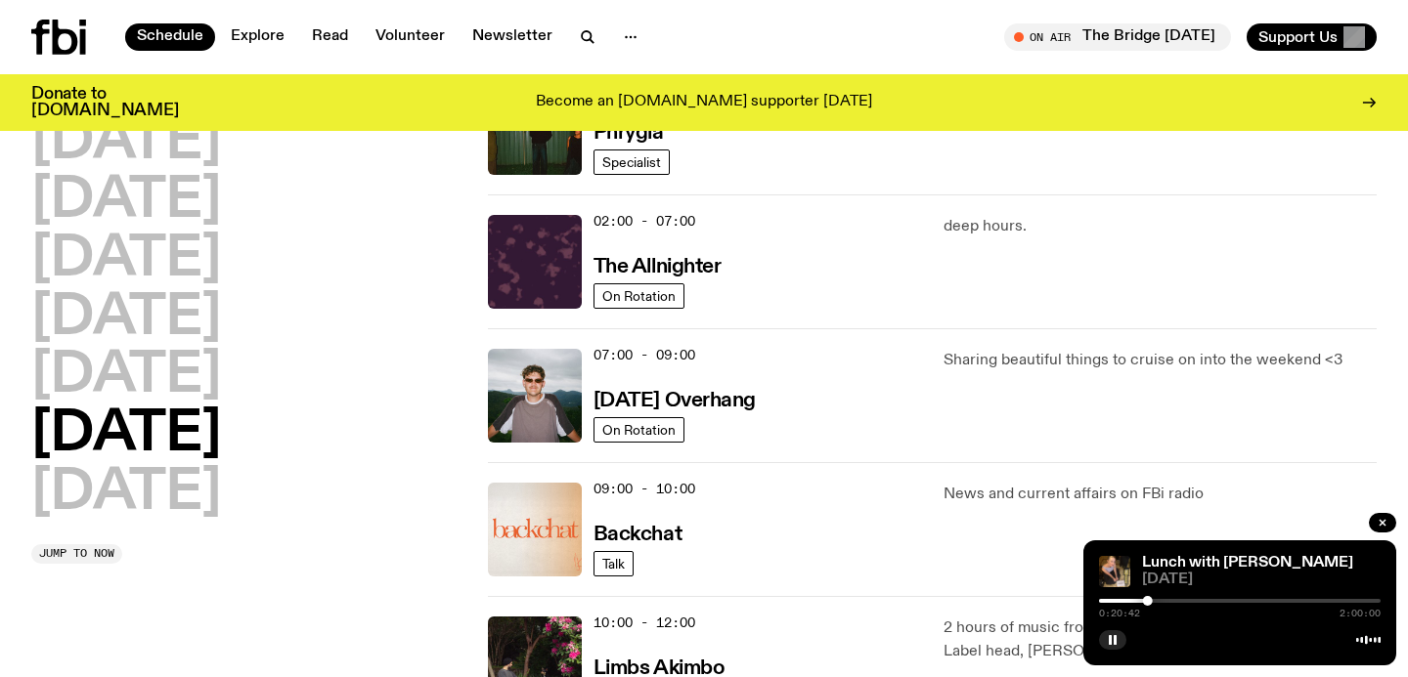
scroll to position [0, 0]
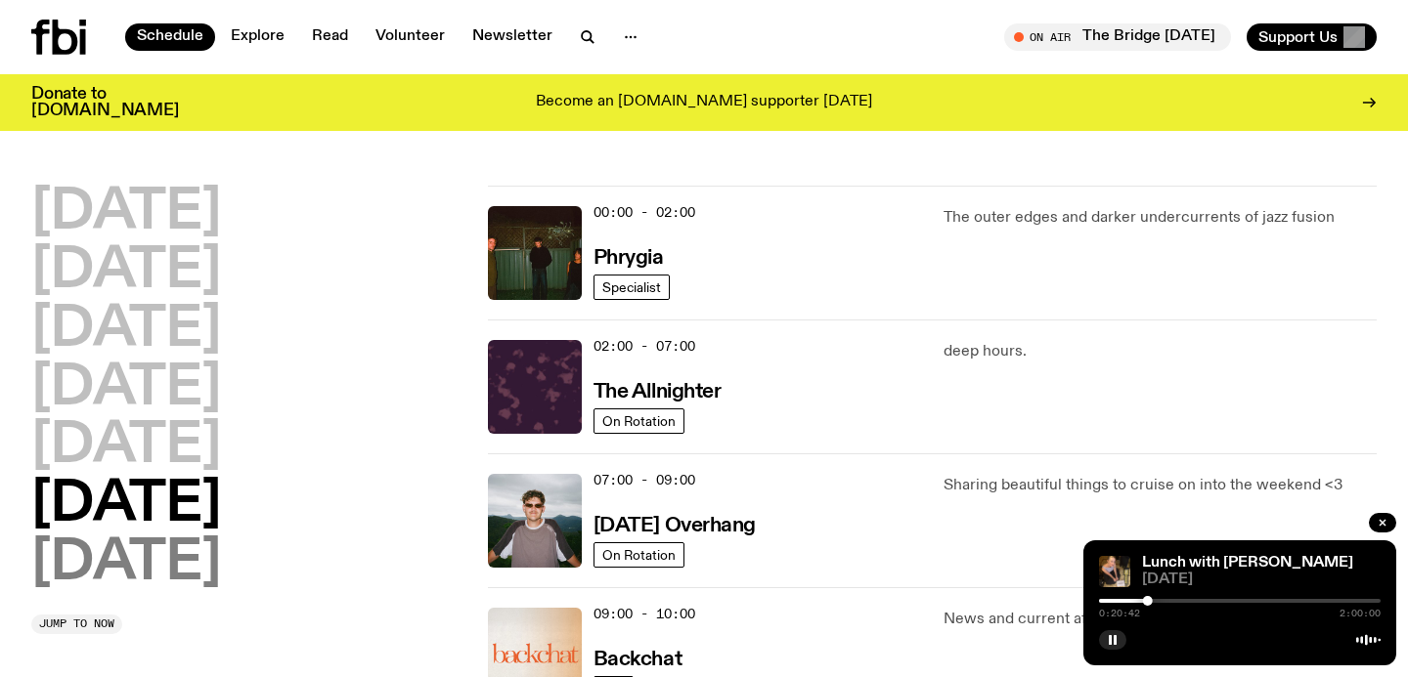
click at [153, 556] on h2 "[DATE]" at bounding box center [126, 564] width 190 height 55
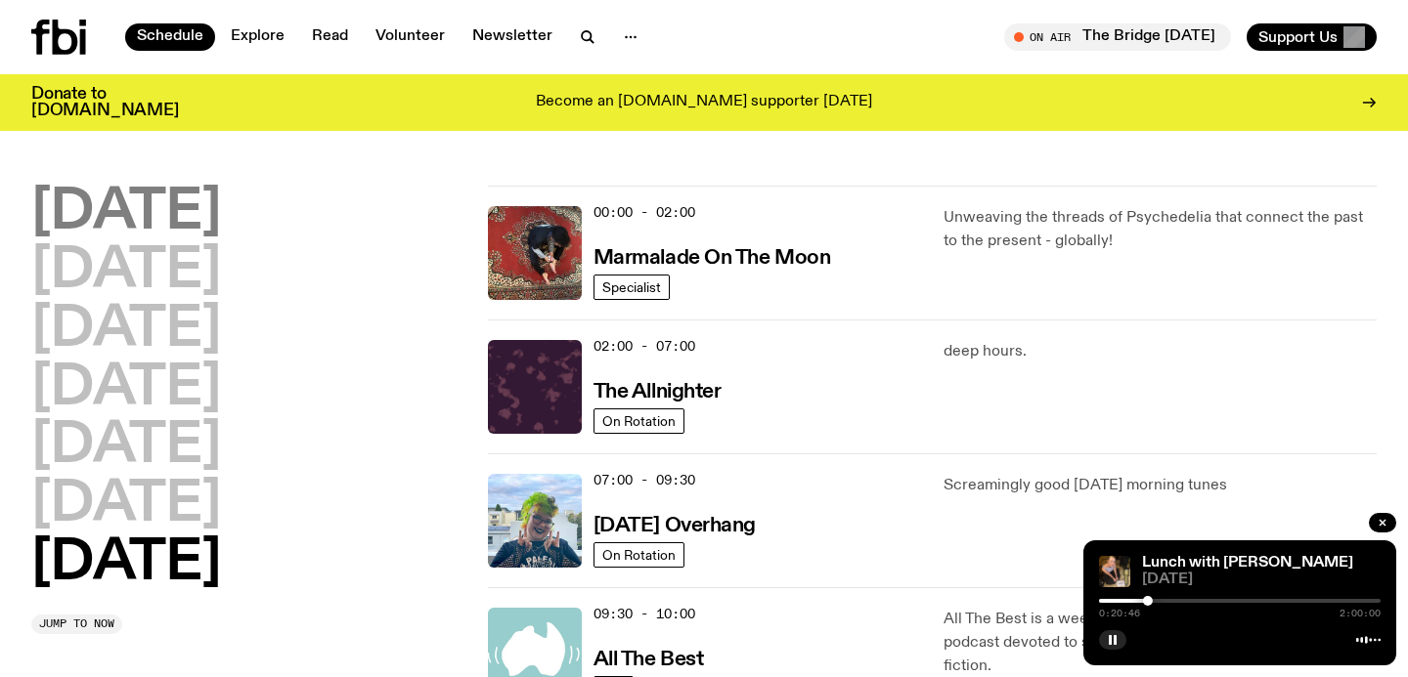
click at [179, 221] on h2 "[DATE]" at bounding box center [126, 213] width 190 height 55
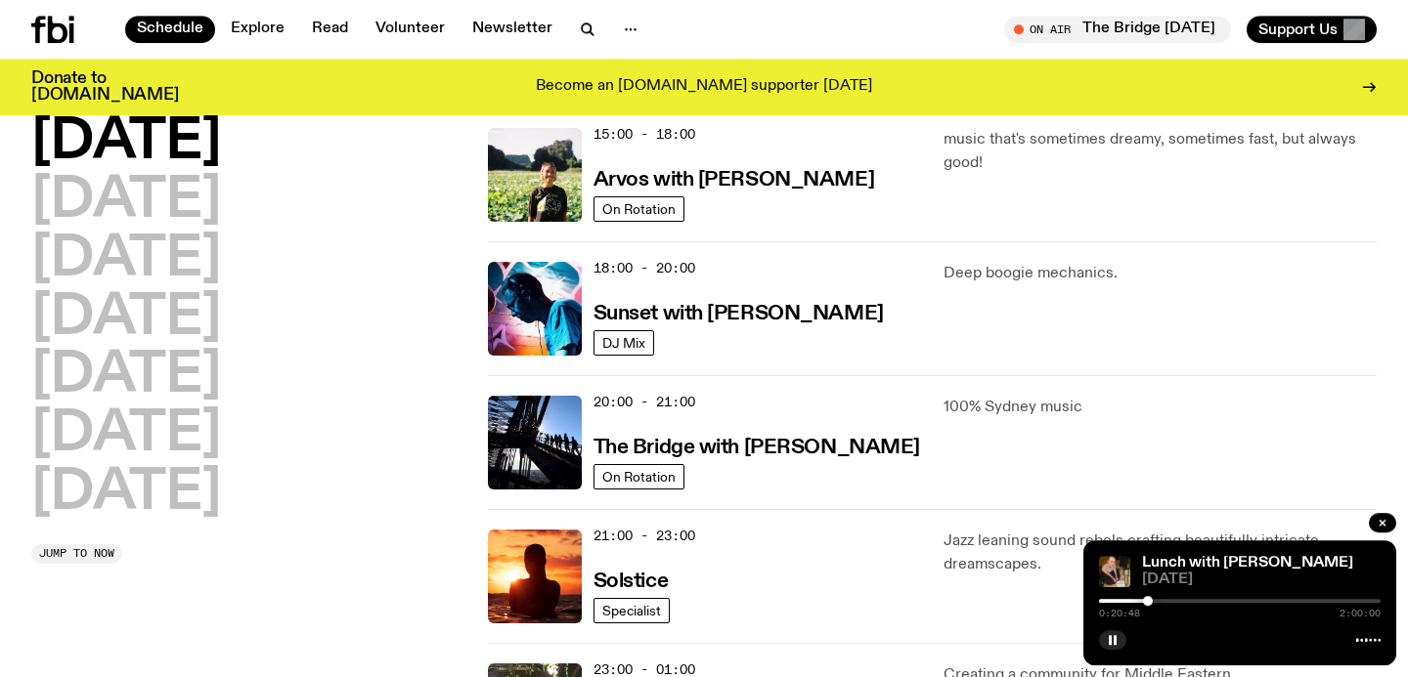
scroll to position [1039, 0]
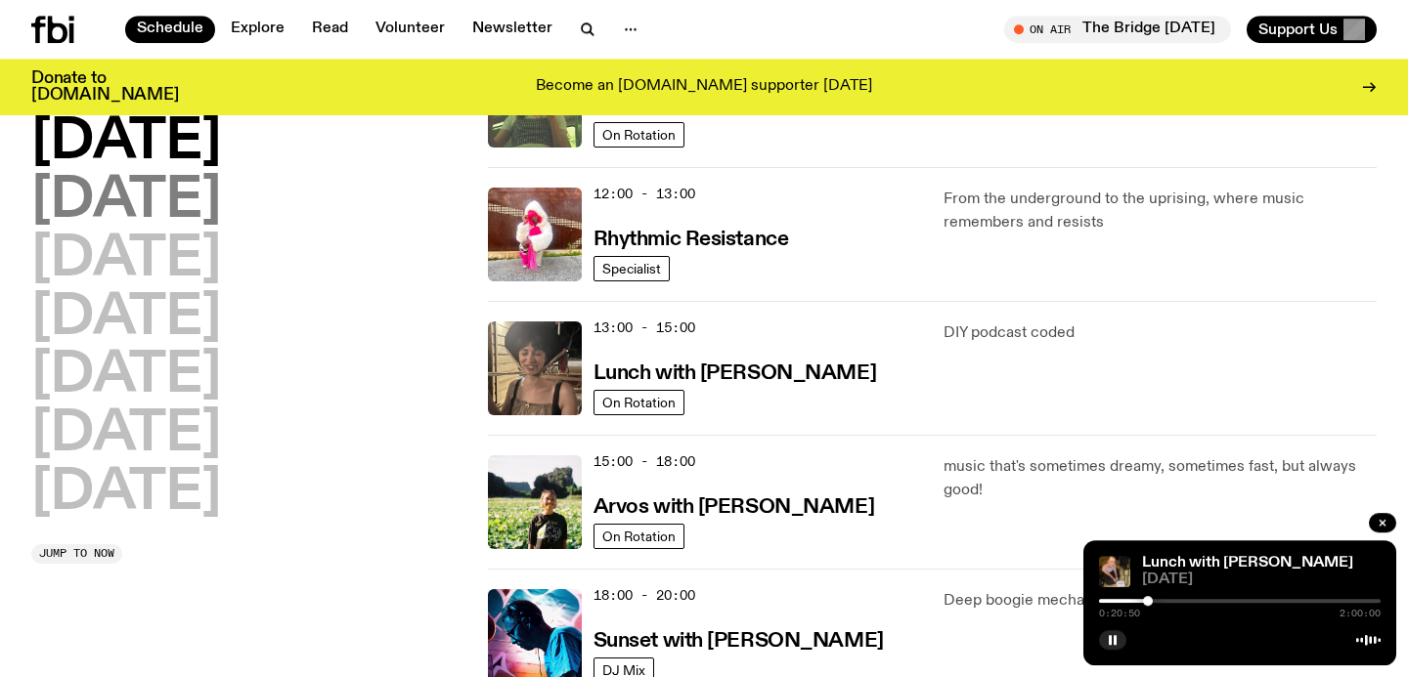
click at [221, 213] on h2 "[DATE]" at bounding box center [126, 201] width 190 height 55
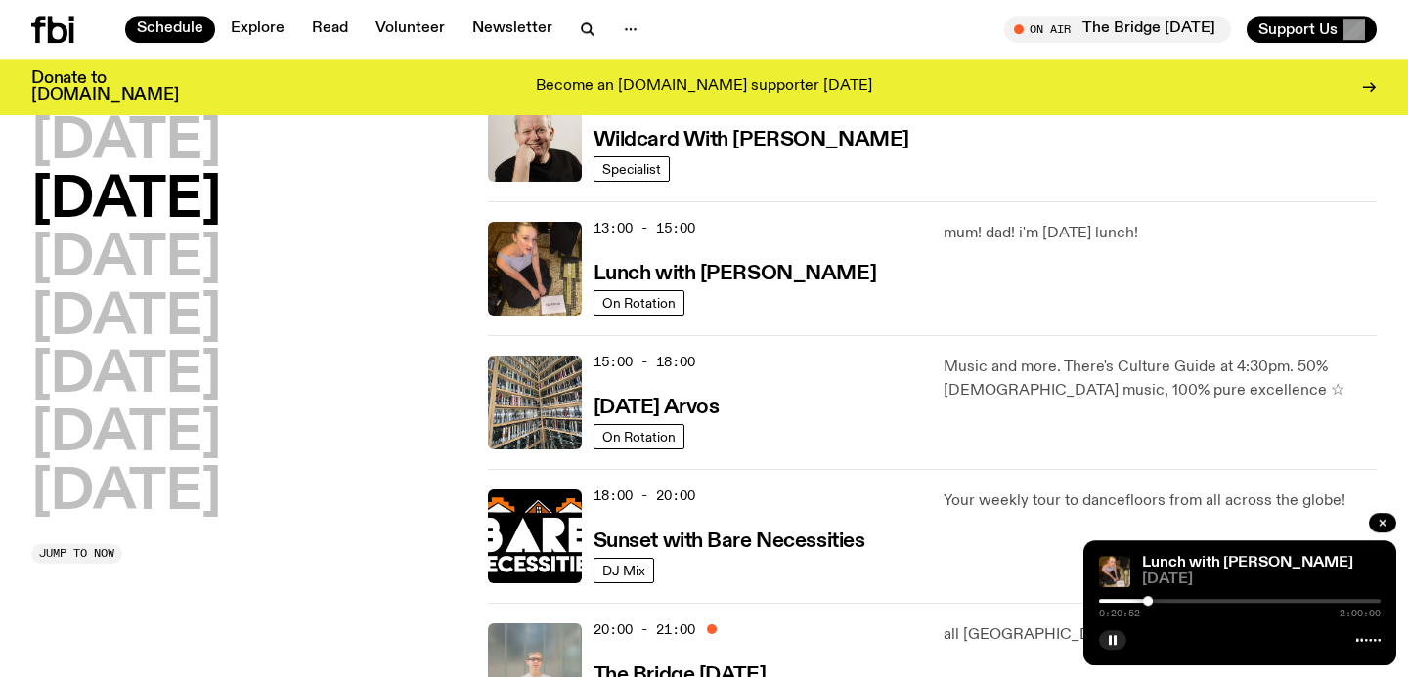
scroll to position [894, 0]
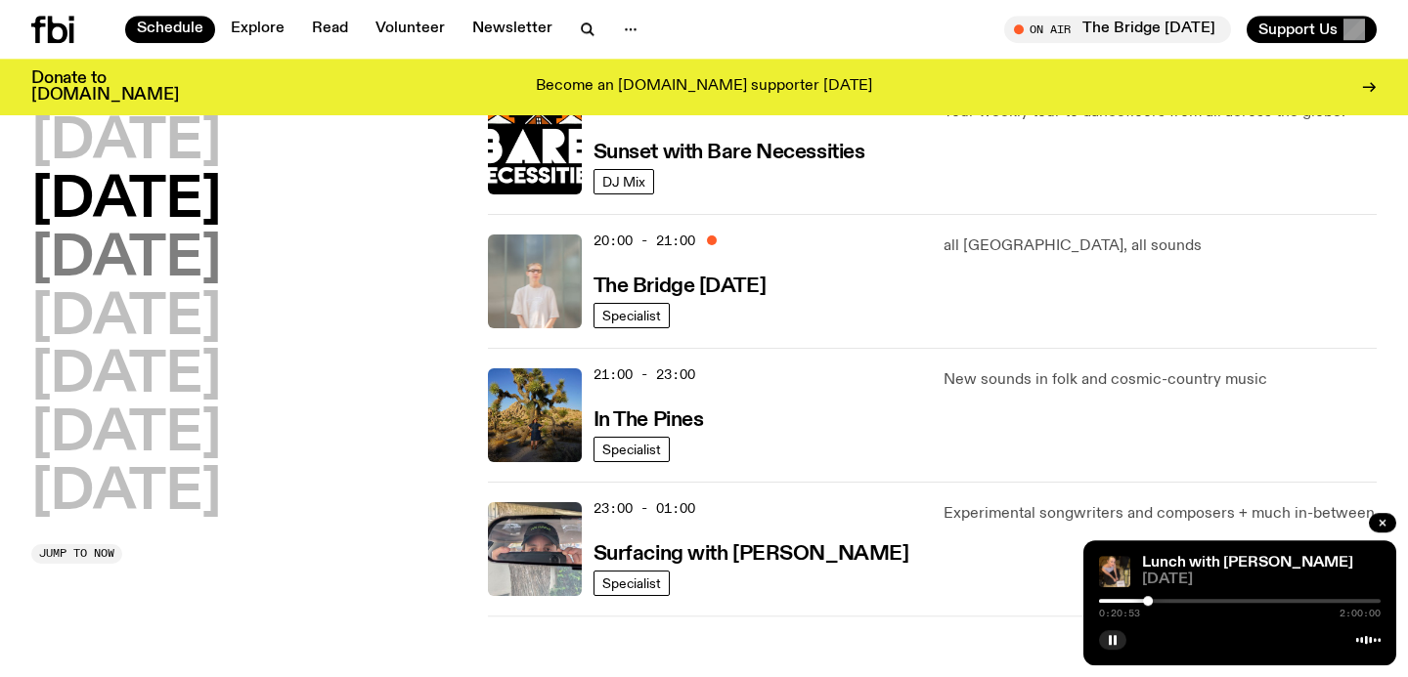
click at [221, 243] on h2 "[DATE]" at bounding box center [126, 260] width 190 height 55
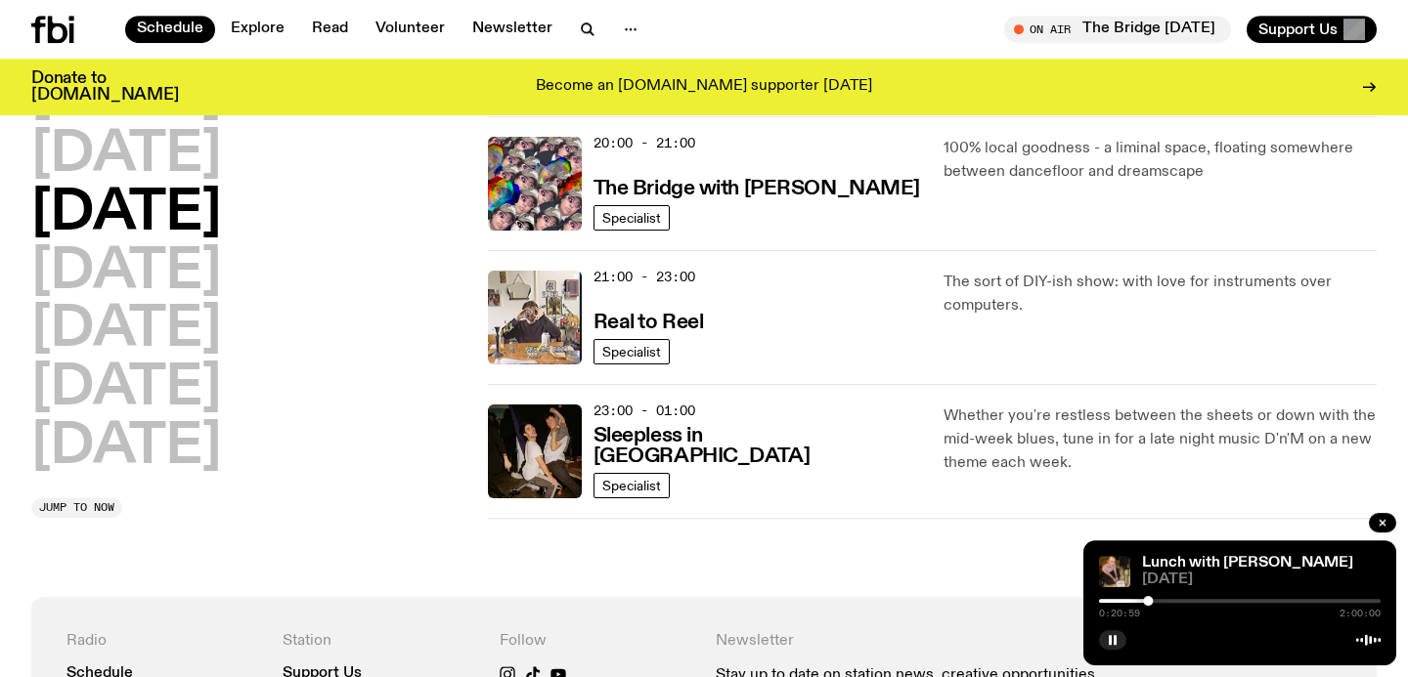
scroll to position [987, 0]
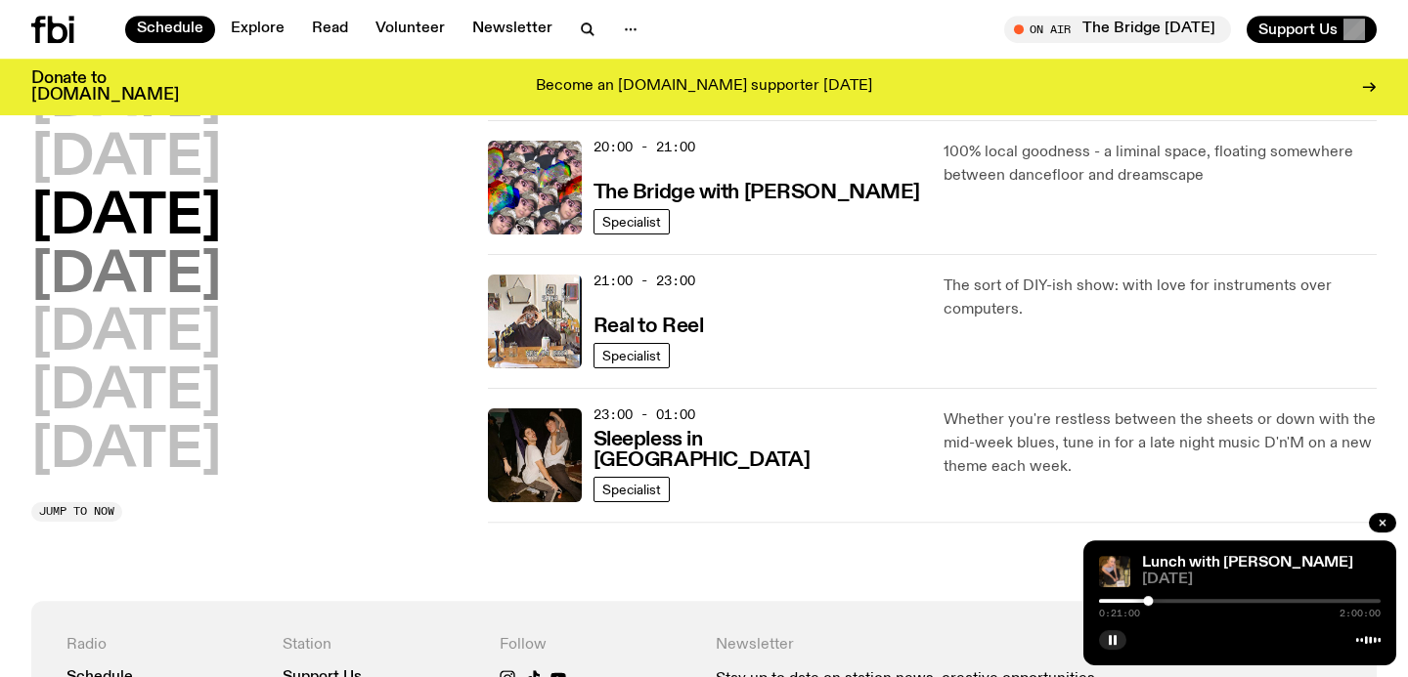
click at [221, 284] on h2 "[DATE]" at bounding box center [126, 276] width 190 height 55
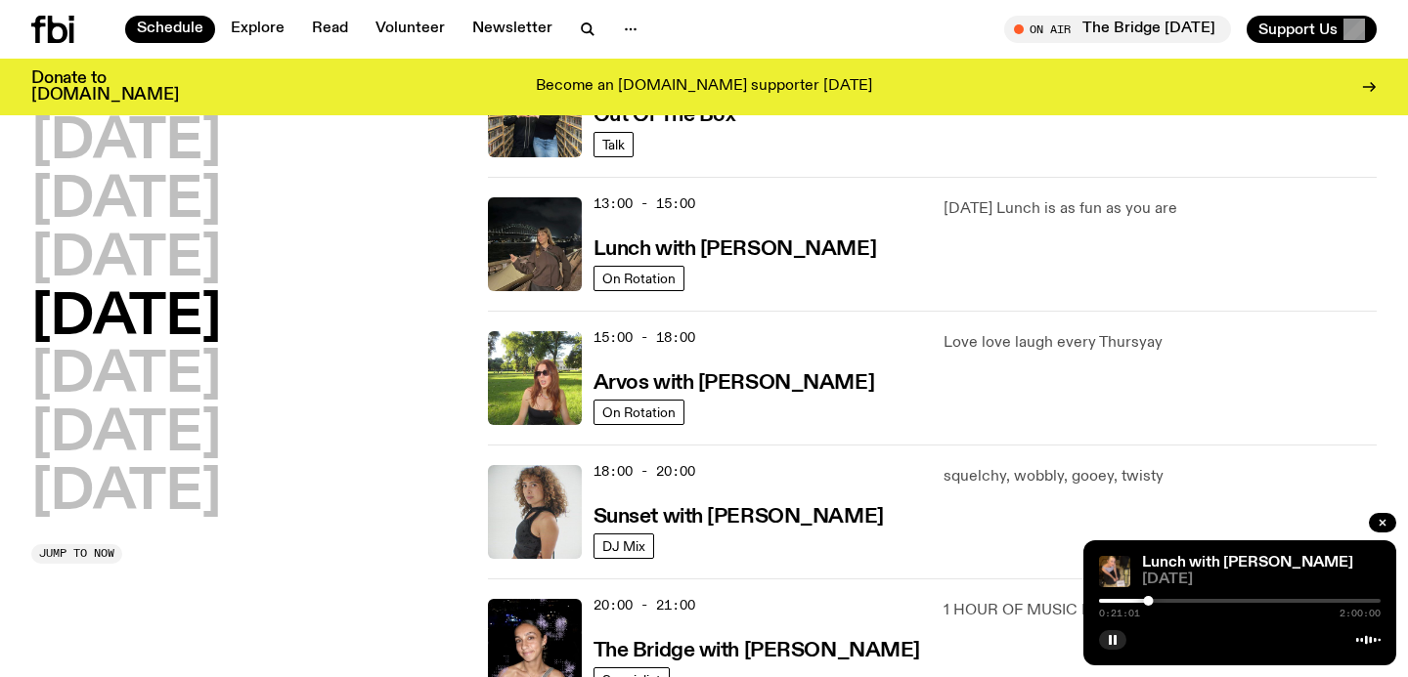
scroll to position [112, 0]
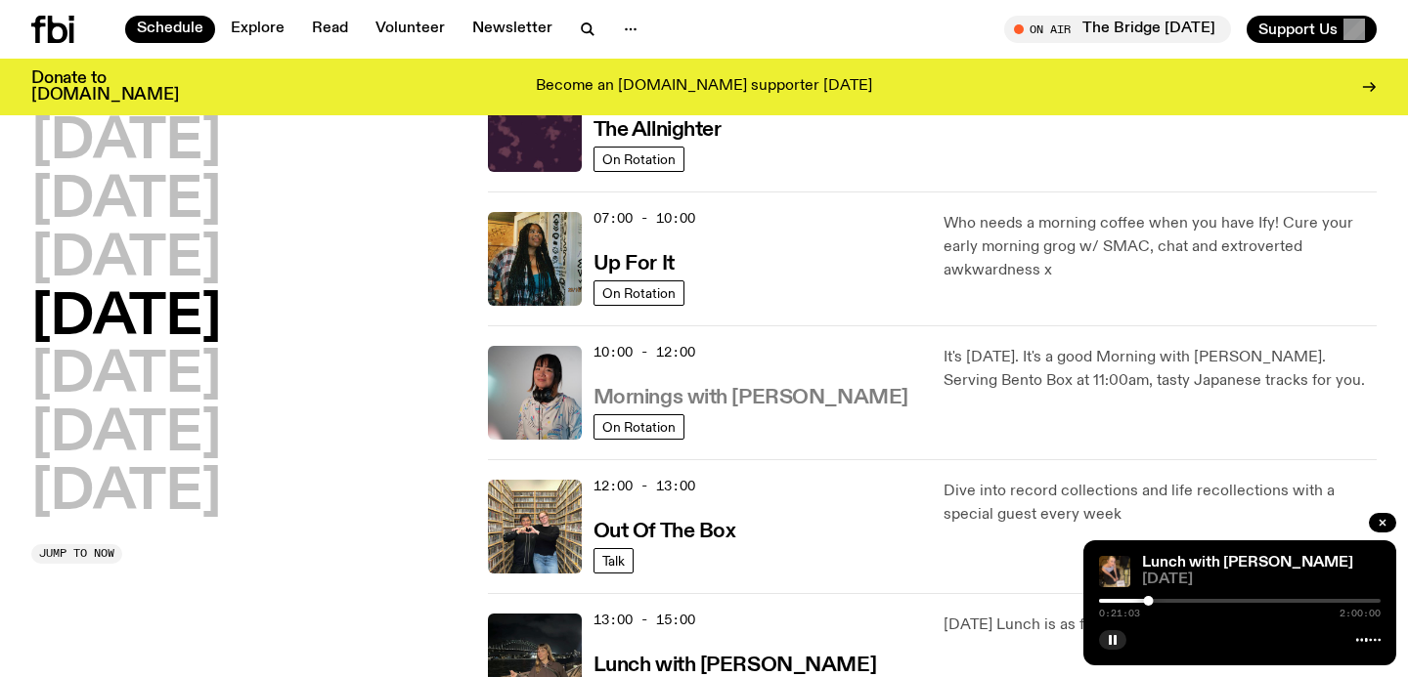
click at [675, 402] on h3 "Mornings with [PERSON_NAME]" at bounding box center [750, 398] width 315 height 21
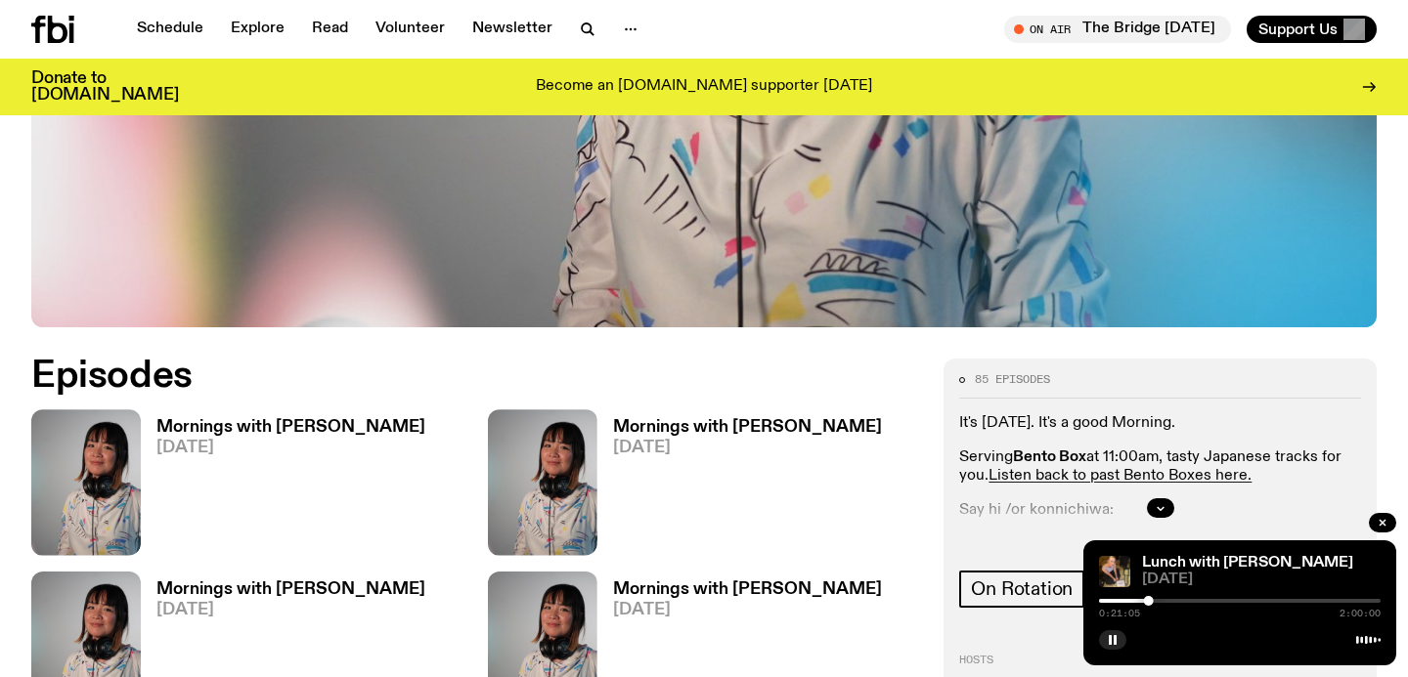
scroll to position [985, 0]
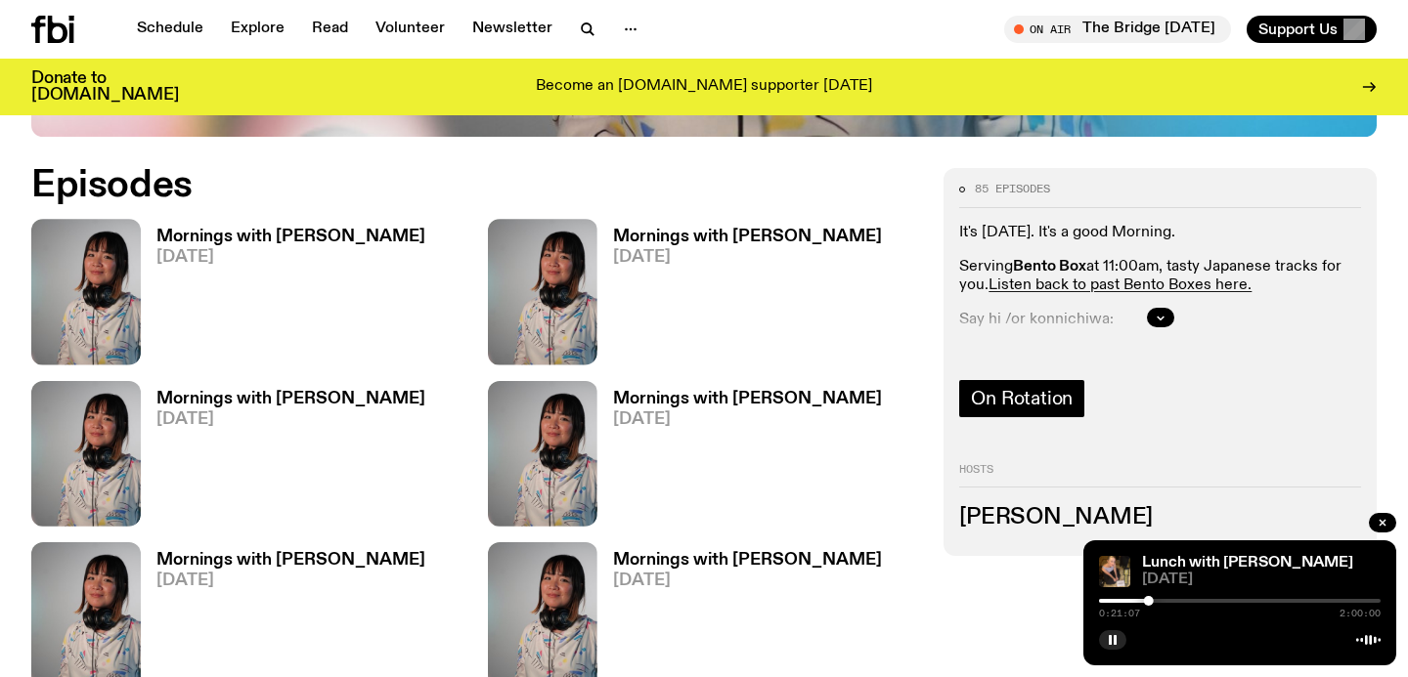
click at [1000, 388] on span "On Rotation" at bounding box center [1022, 399] width 102 height 22
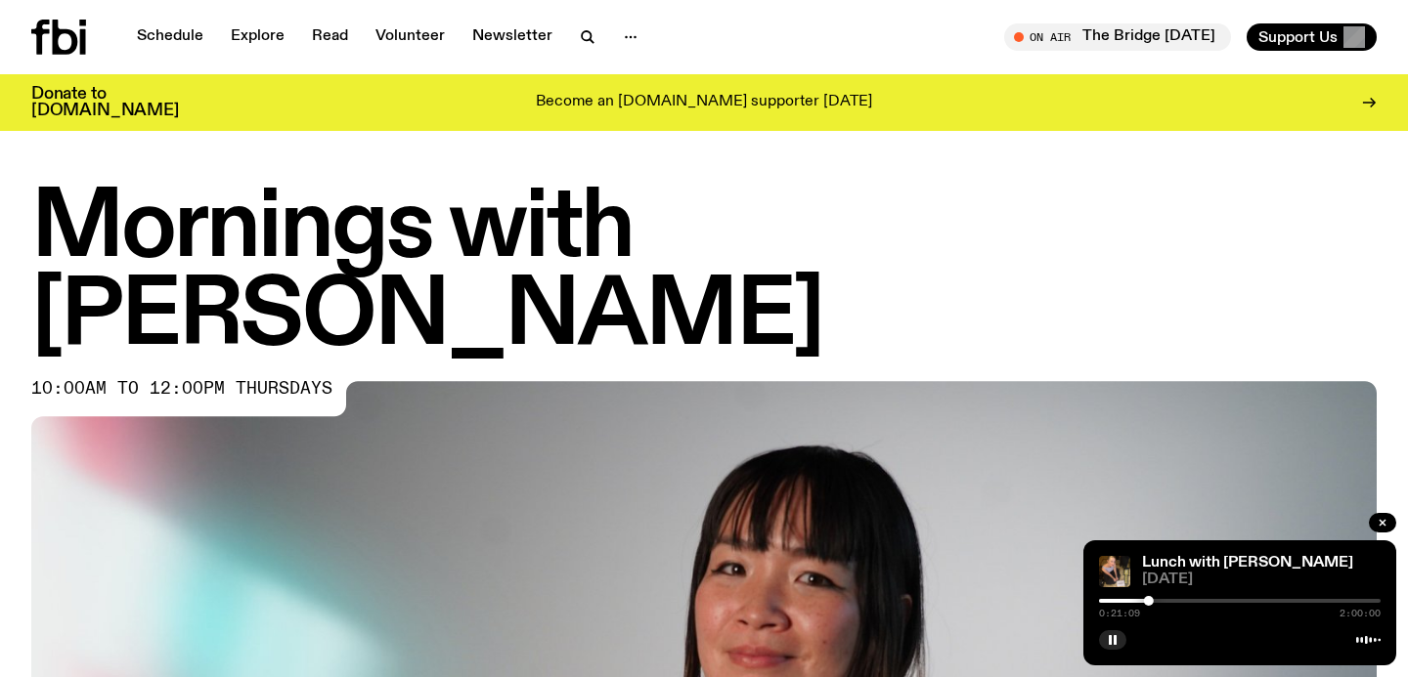
click at [1009, 237] on h1 "Mornings with [PERSON_NAME]" at bounding box center [703, 274] width 1345 height 176
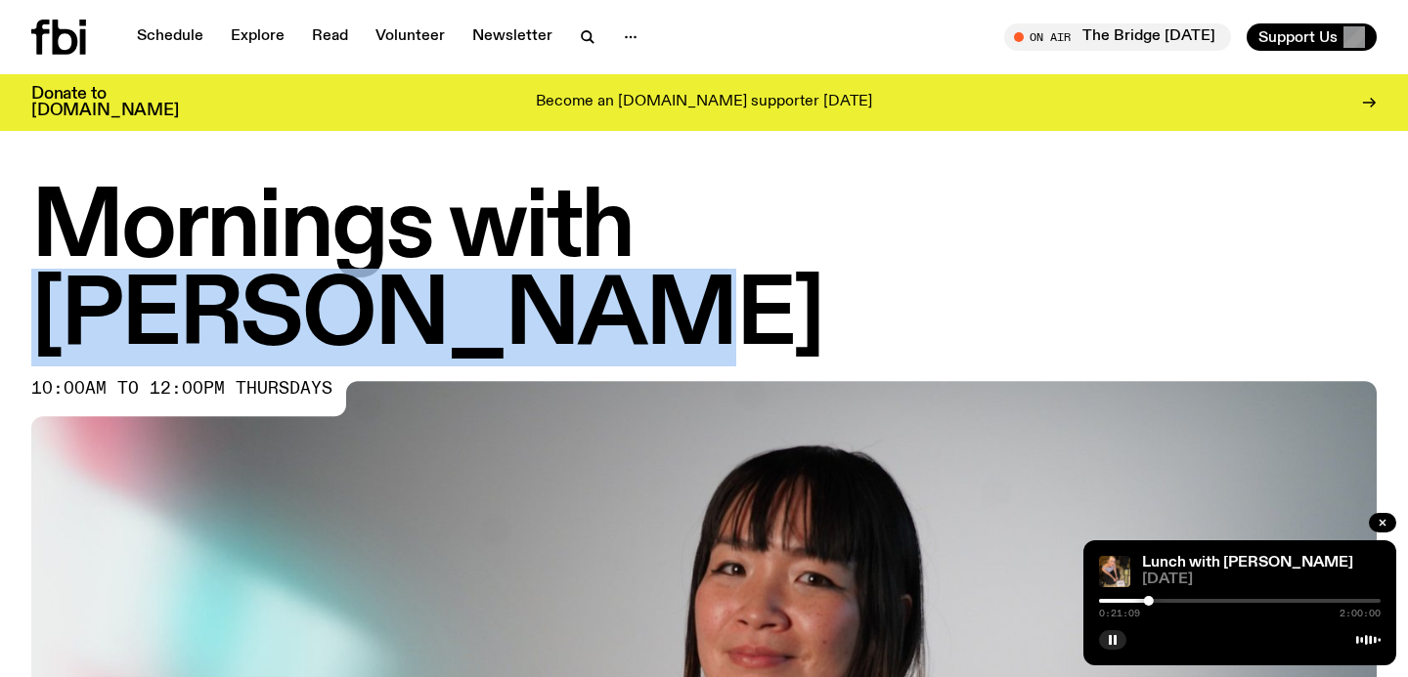
drag, startPoint x: 1009, startPoint y: 240, endPoint x: 788, endPoint y: 240, distance: 220.9
click at [788, 238] on h1 "Mornings with [PERSON_NAME]" at bounding box center [703, 274] width 1345 height 176
copy h1 "[PERSON_NAME]"
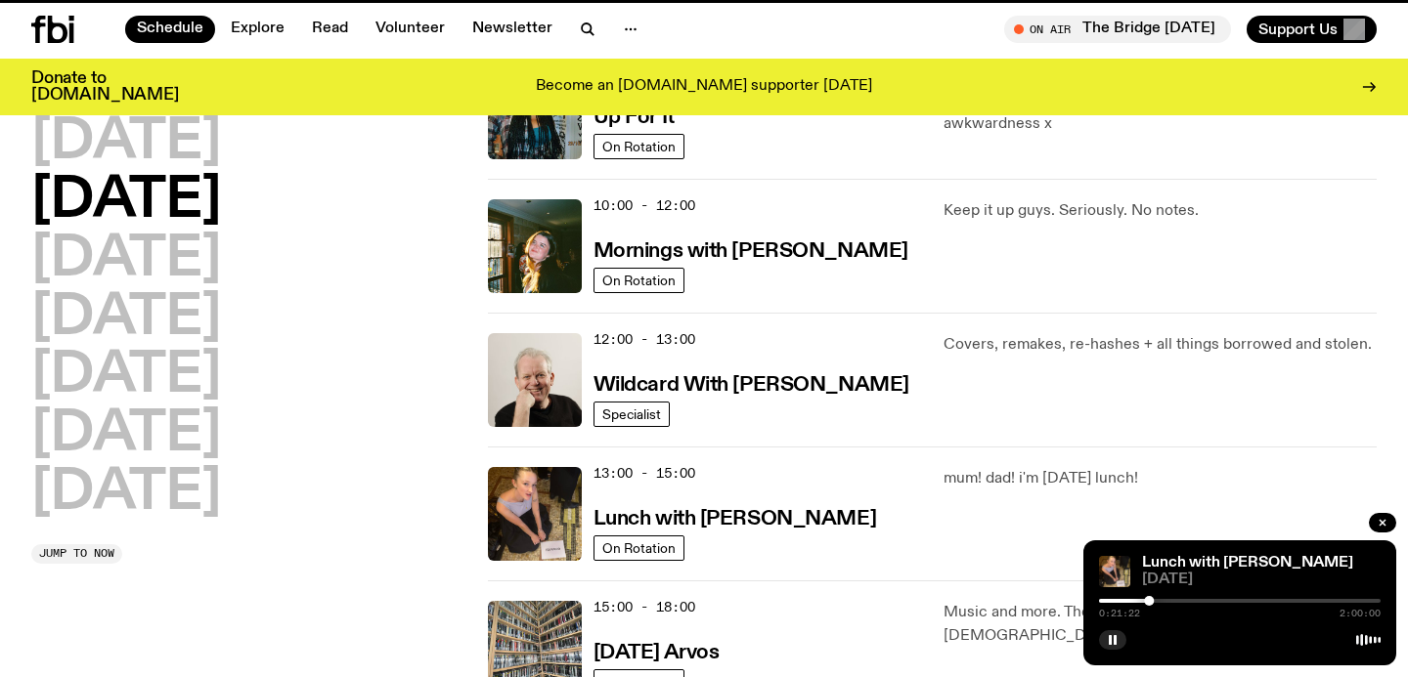
scroll to position [112, 0]
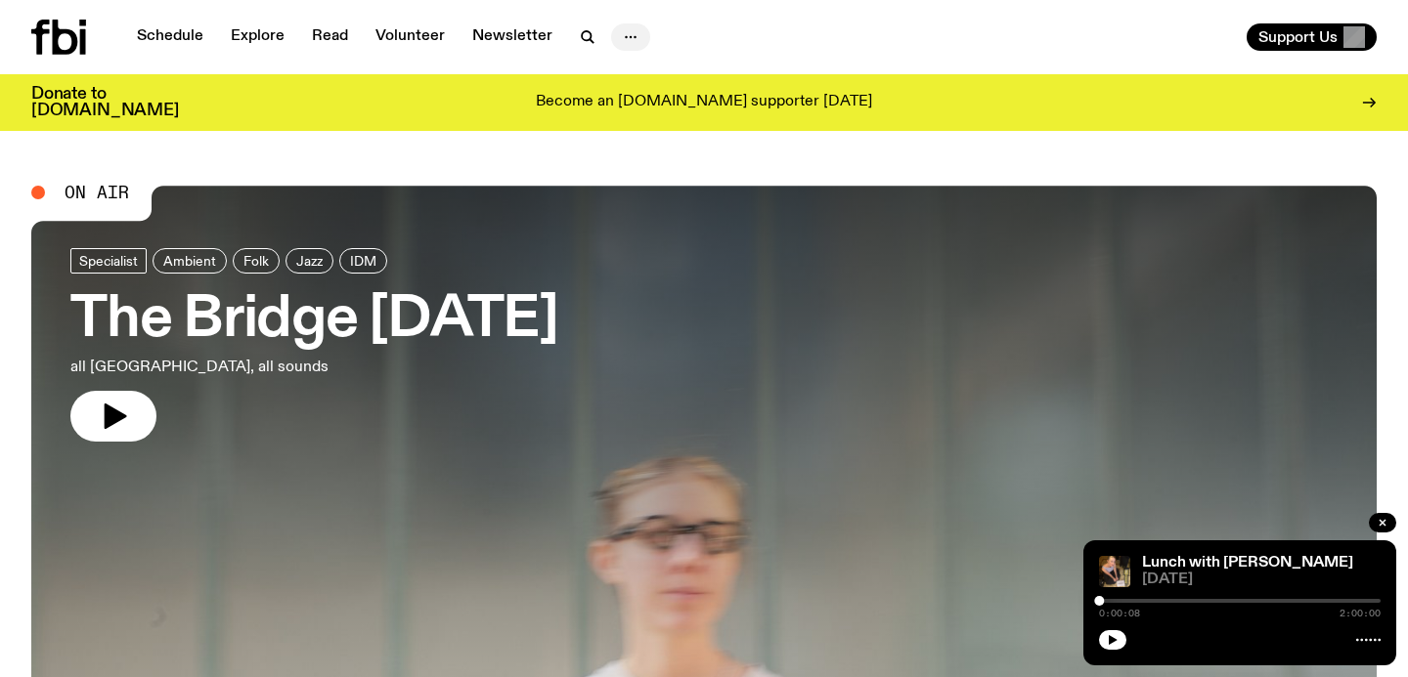
click at [633, 35] on icon "button" at bounding box center [630, 36] width 23 height 23
click at [633, 71] on link "About Us" at bounding box center [631, 78] width 98 height 27
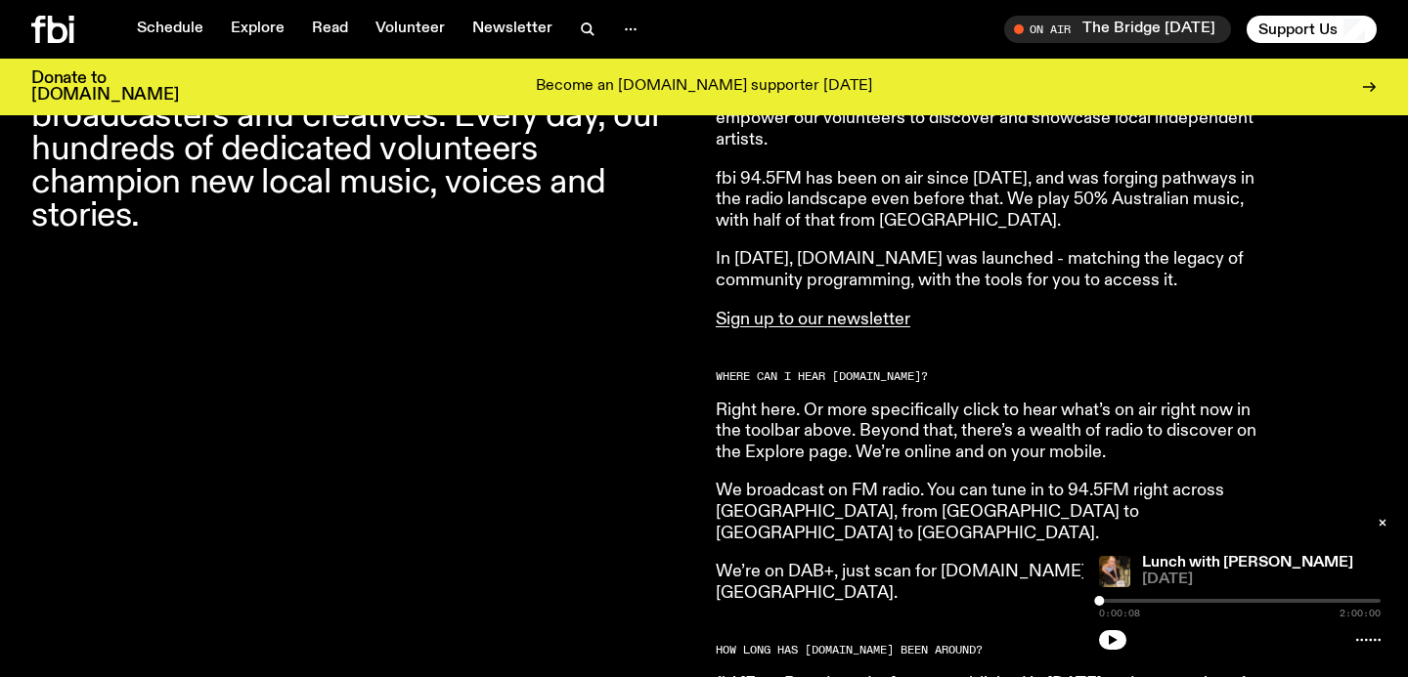
scroll to position [962, 0]
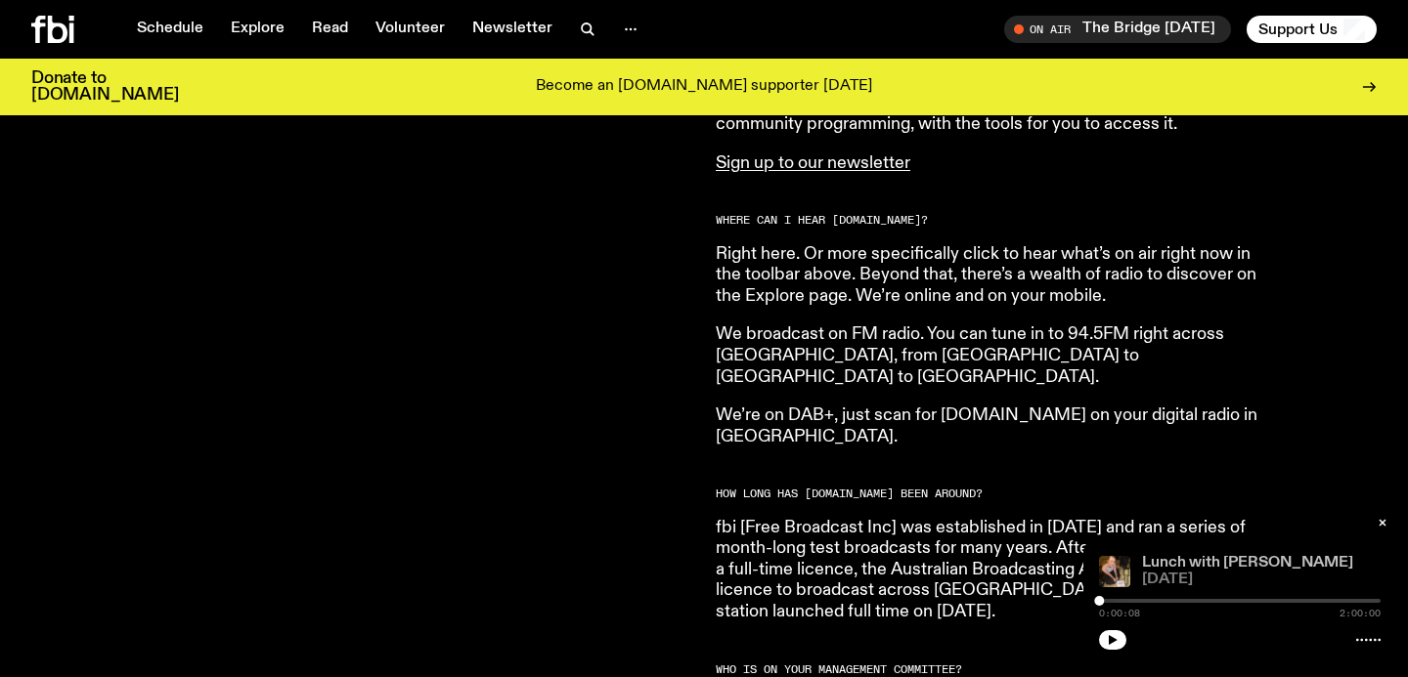
click at [1186, 567] on link "Lunch with [PERSON_NAME]" at bounding box center [1247, 563] width 211 height 16
